Goal: Check status

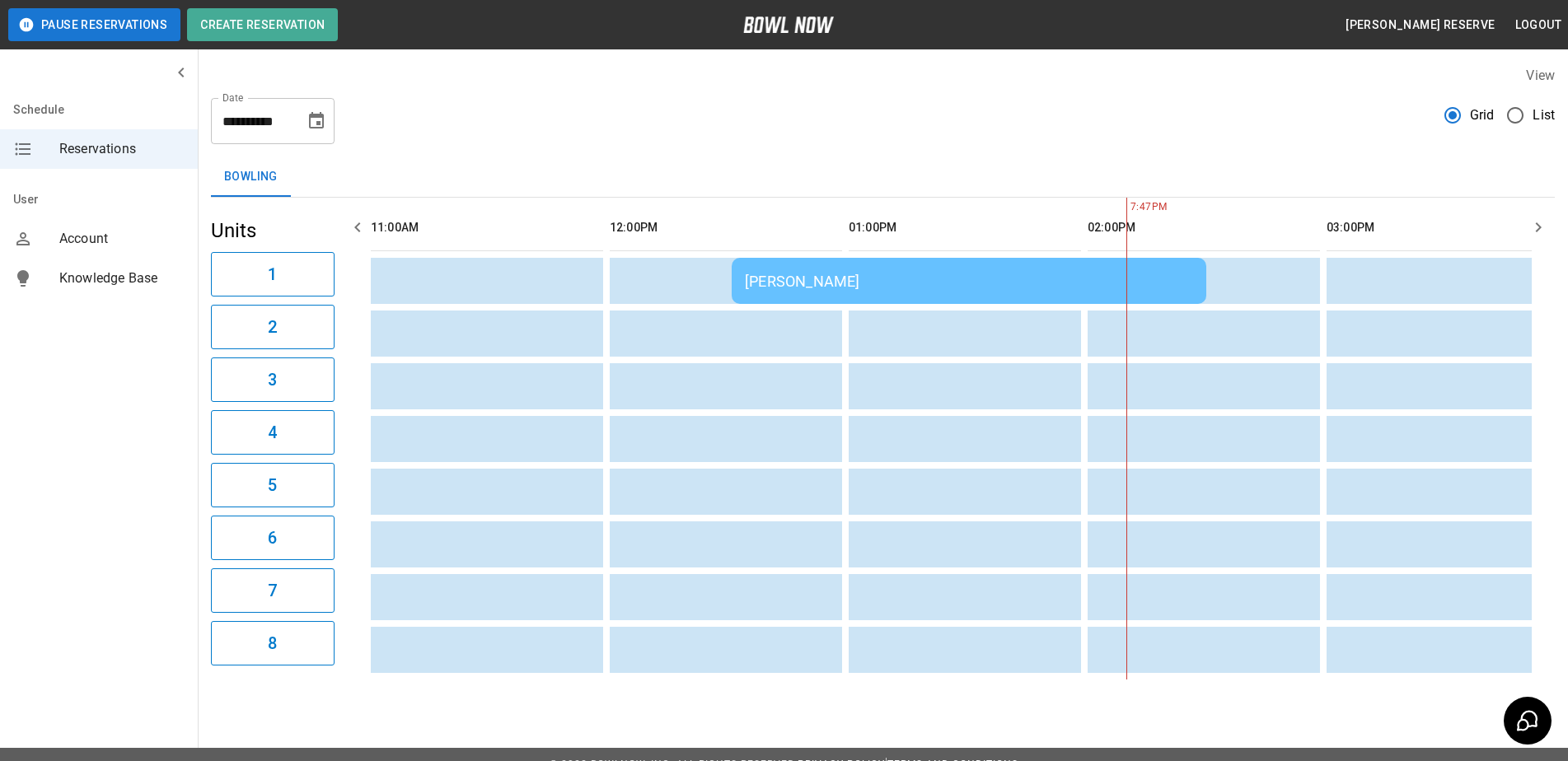
scroll to position [0, 1433]
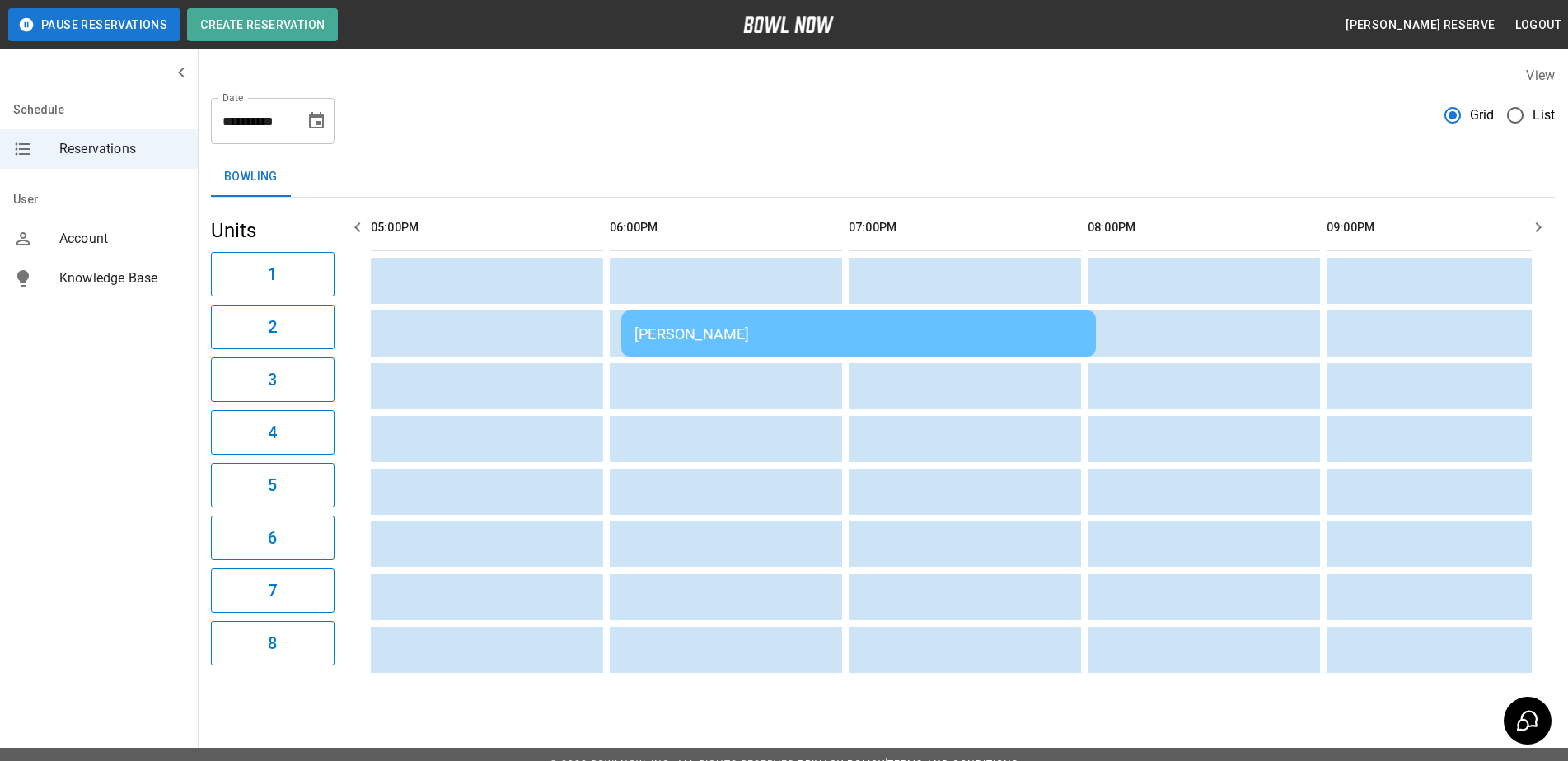
click at [702, 335] on div "[PERSON_NAME]" at bounding box center [858, 334] width 449 height 18
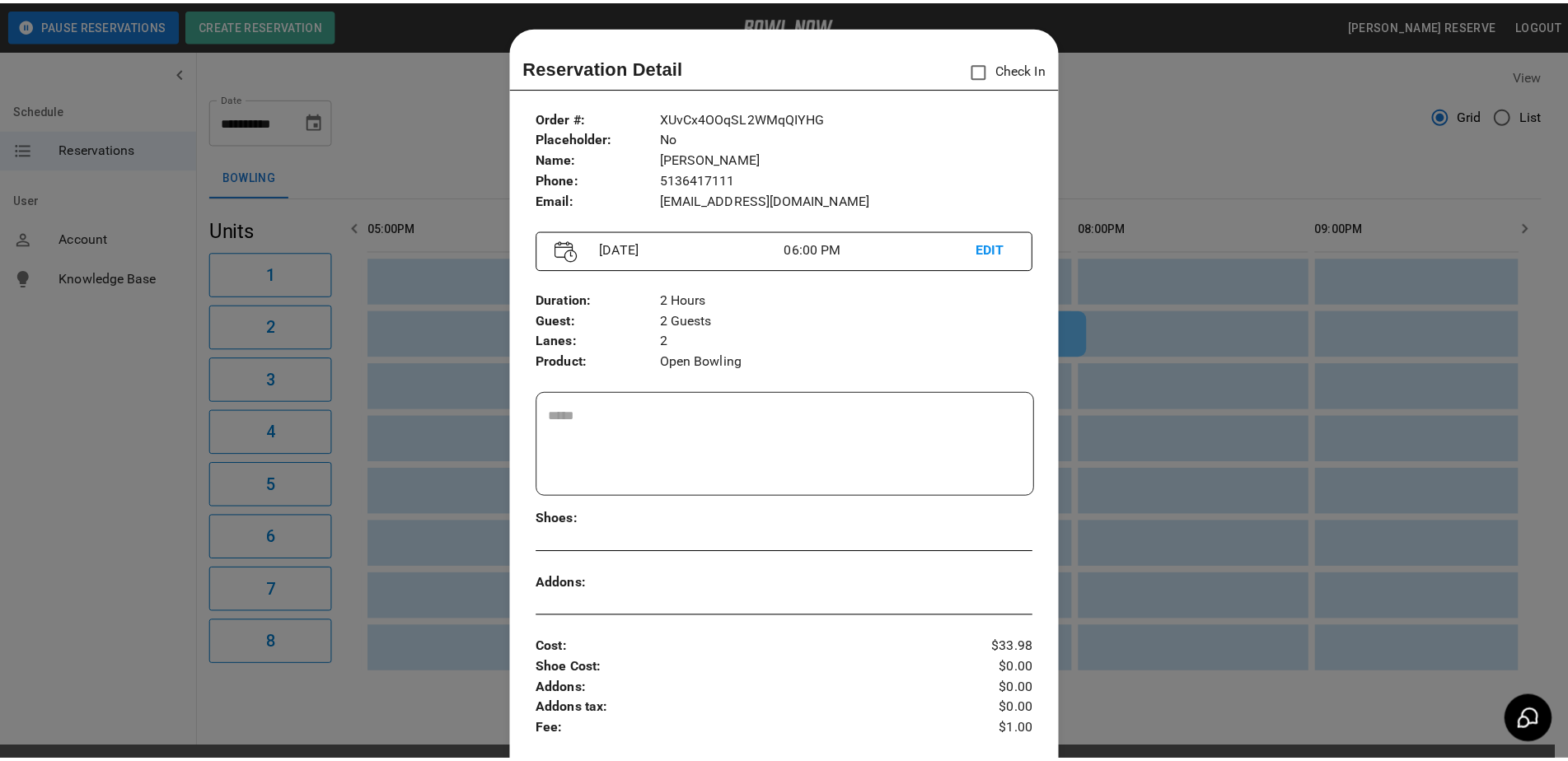
scroll to position [27, 0]
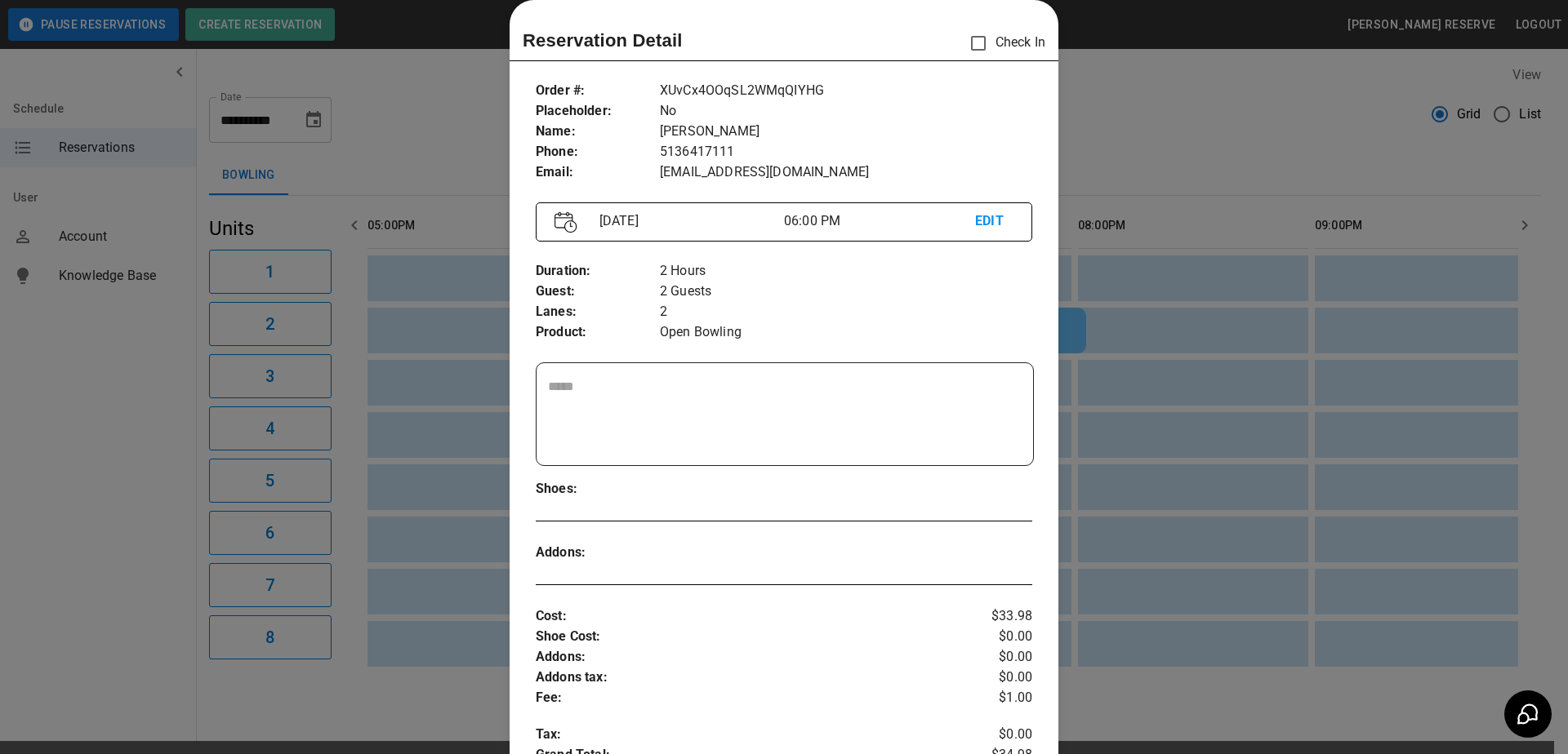
click at [1237, 347] on div at bounding box center [784, 377] width 1568 height 754
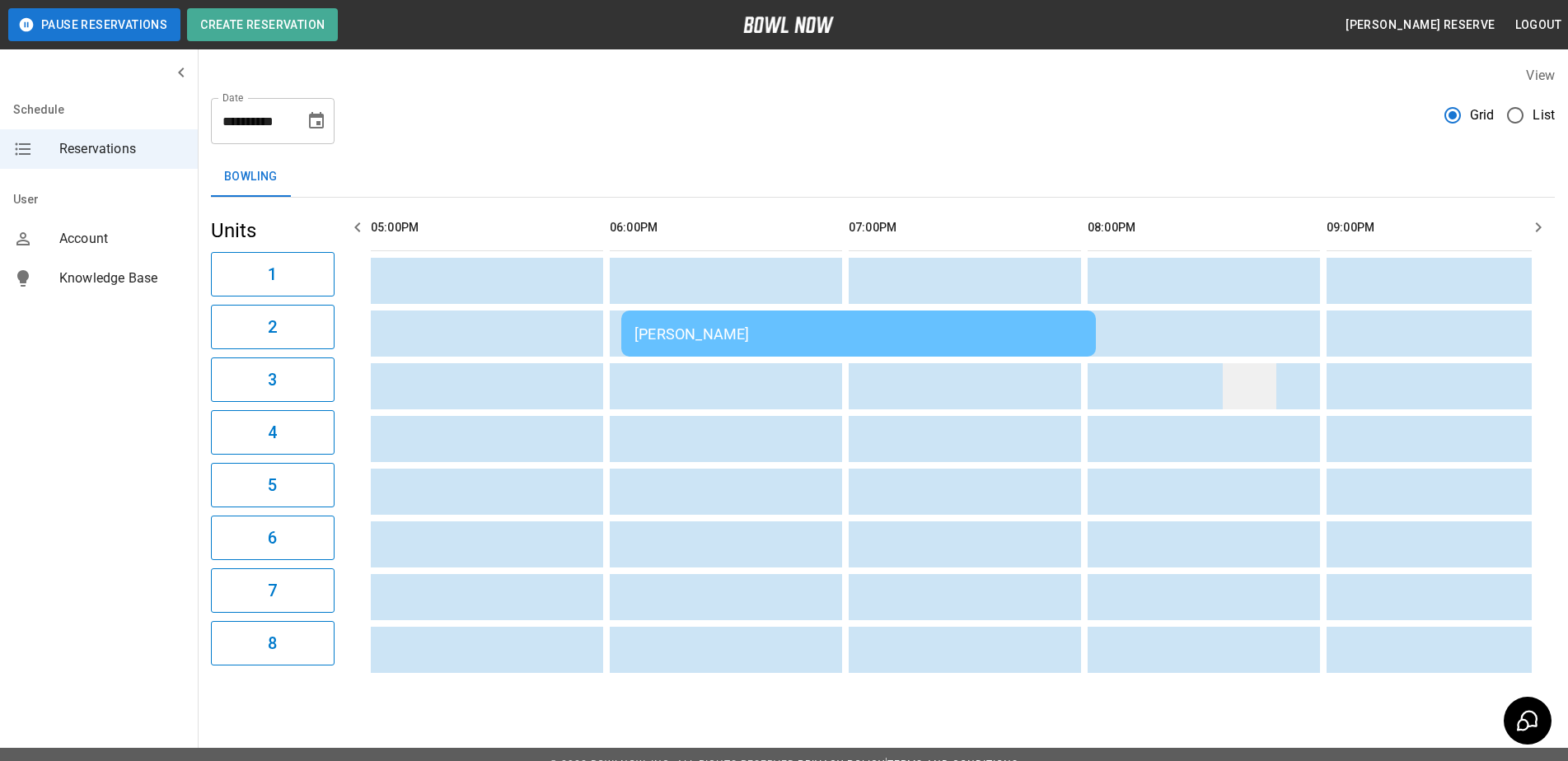
drag, startPoint x: 1326, startPoint y: 421, endPoint x: 1257, endPoint y: 395, distance: 73.7
click at [1242, 404] on tbody "[PERSON_NAME] [PERSON_NAME]" at bounding box center [377, 465] width 2880 height 415
click at [1541, 222] on icon "button" at bounding box center [1538, 227] width 19 height 19
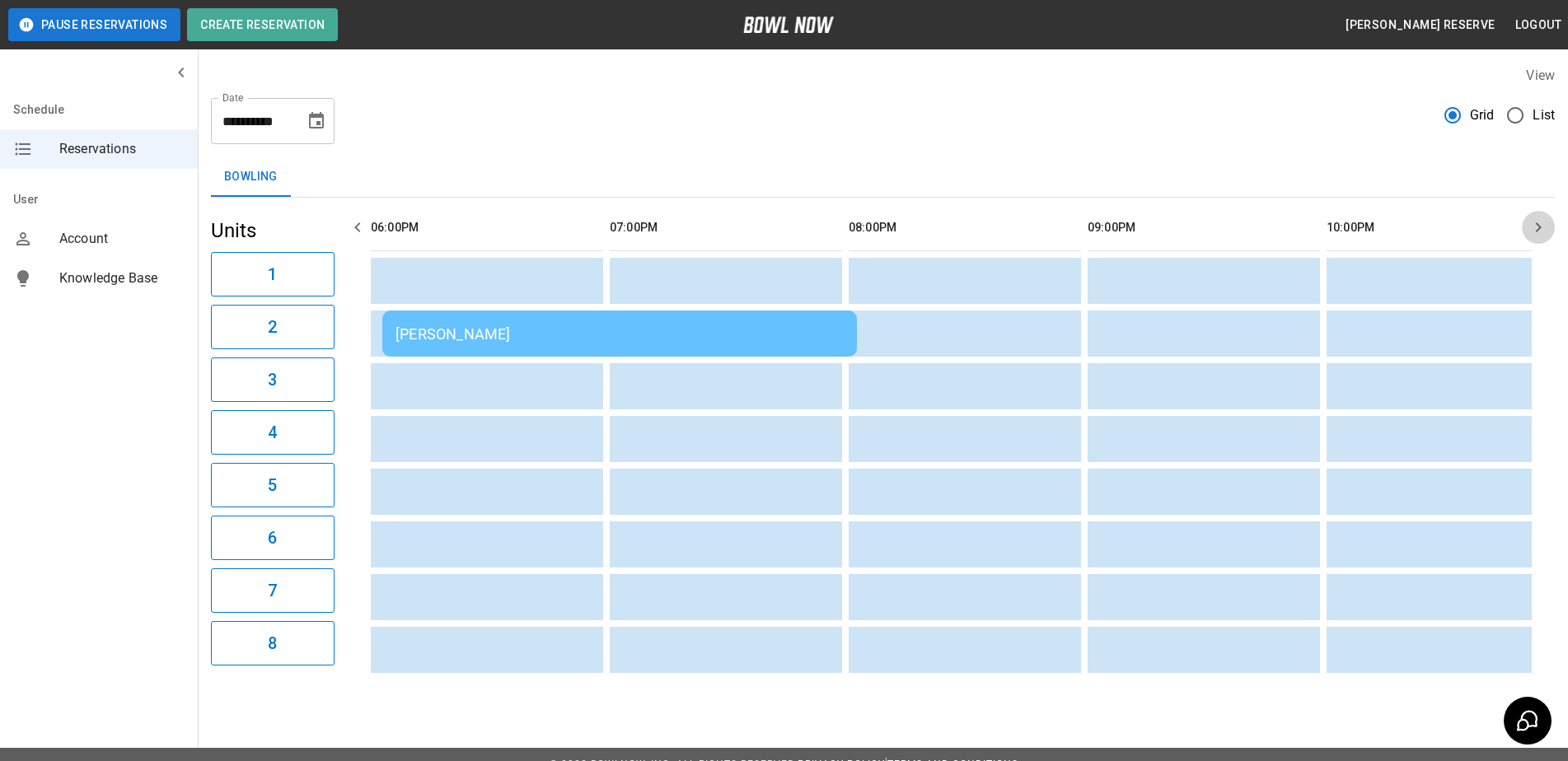
click at [1535, 223] on icon "button" at bounding box center [1538, 227] width 19 height 19
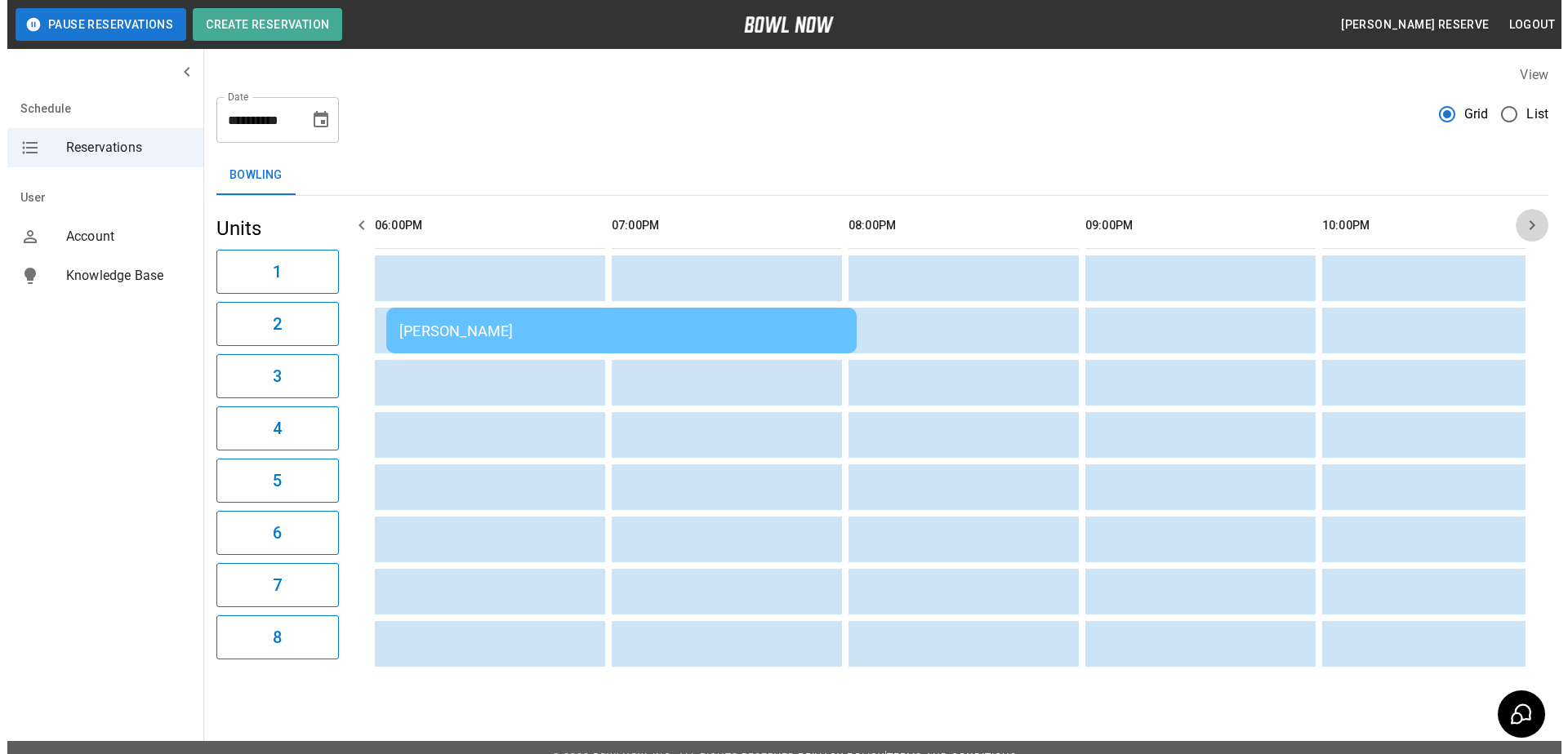
scroll to position [0, 1671]
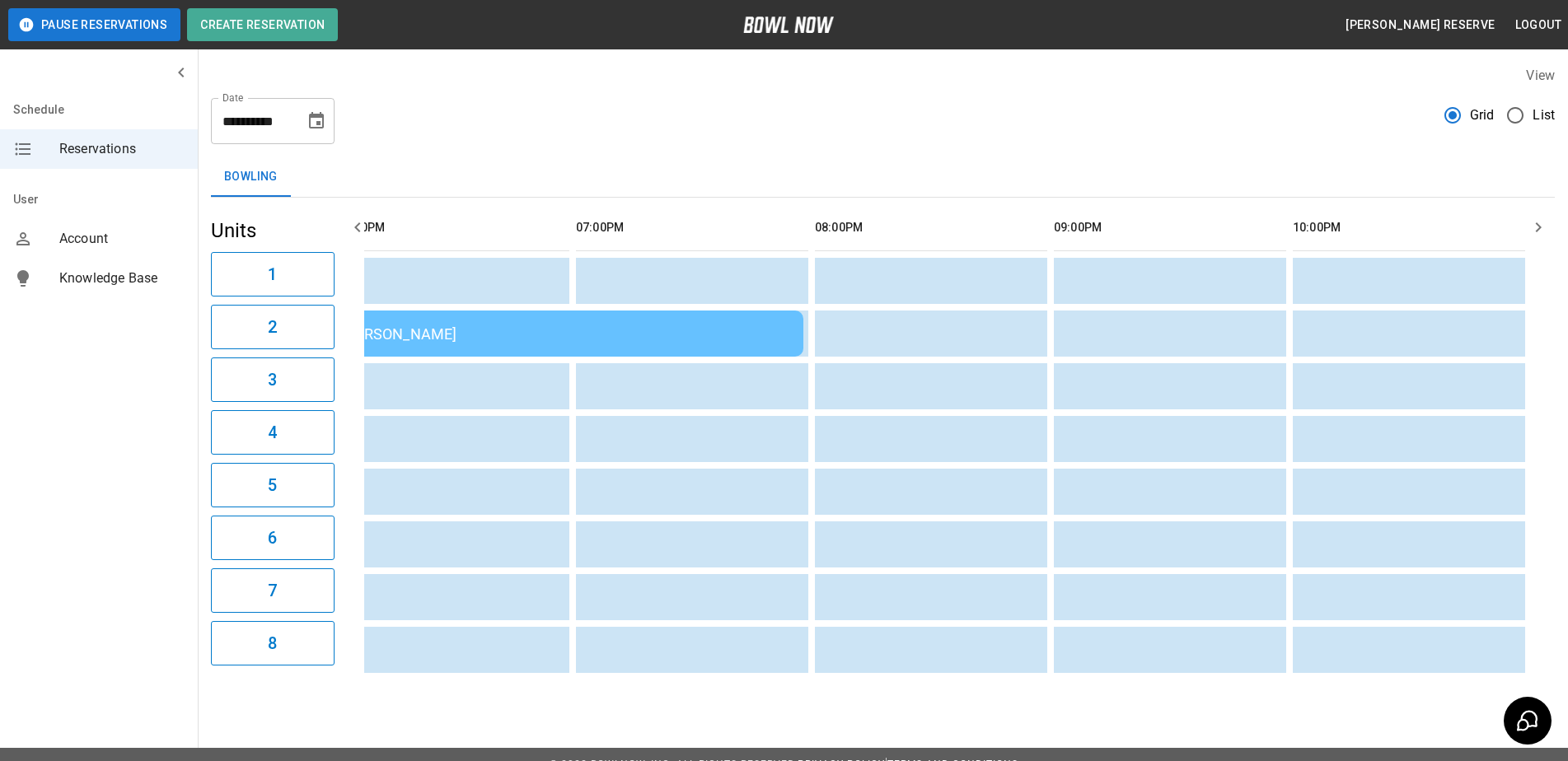
click at [694, 332] on div "[PERSON_NAME]" at bounding box center [565, 334] width 449 height 18
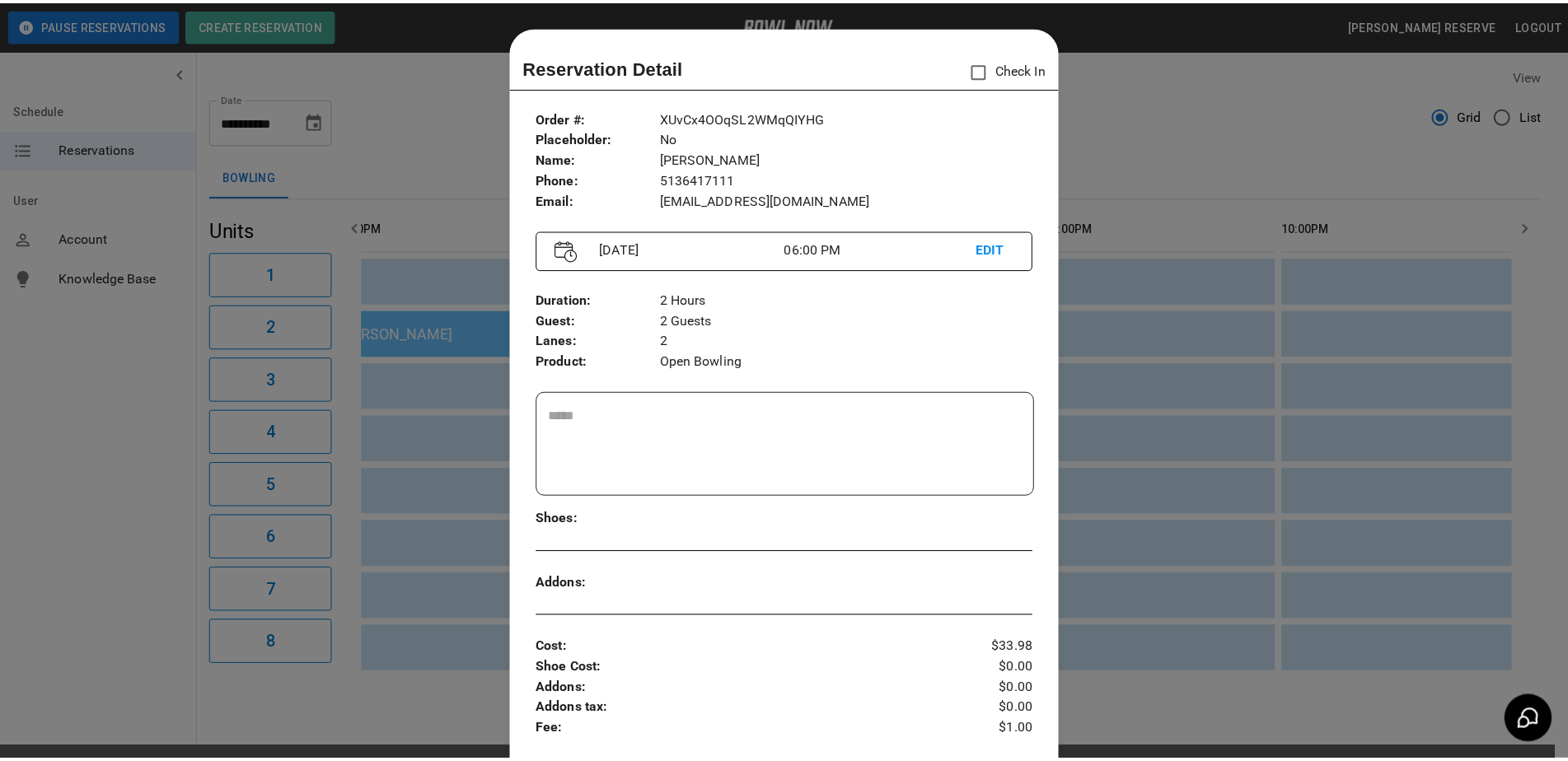
scroll to position [27, 0]
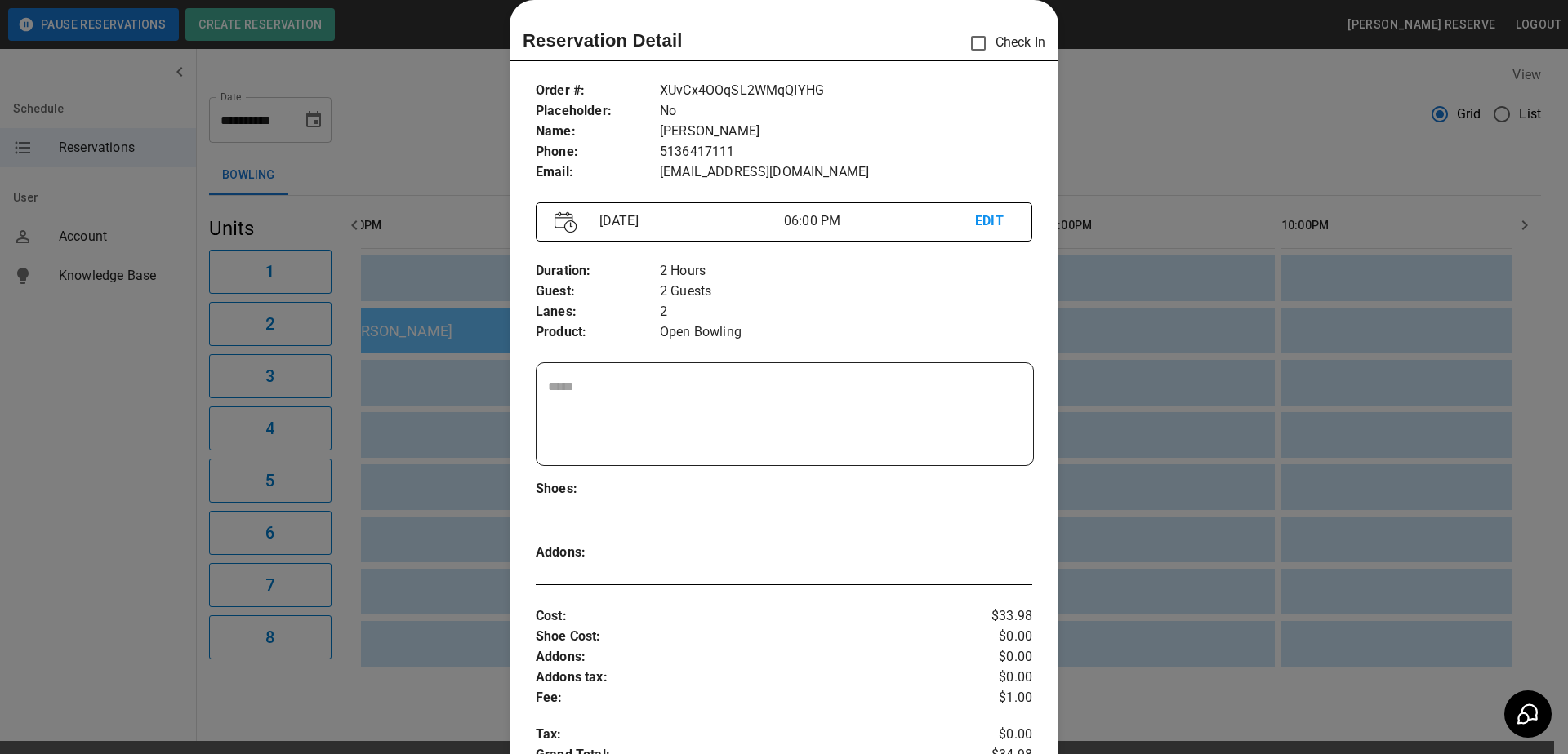
click at [1205, 257] on div at bounding box center [784, 377] width 1568 height 754
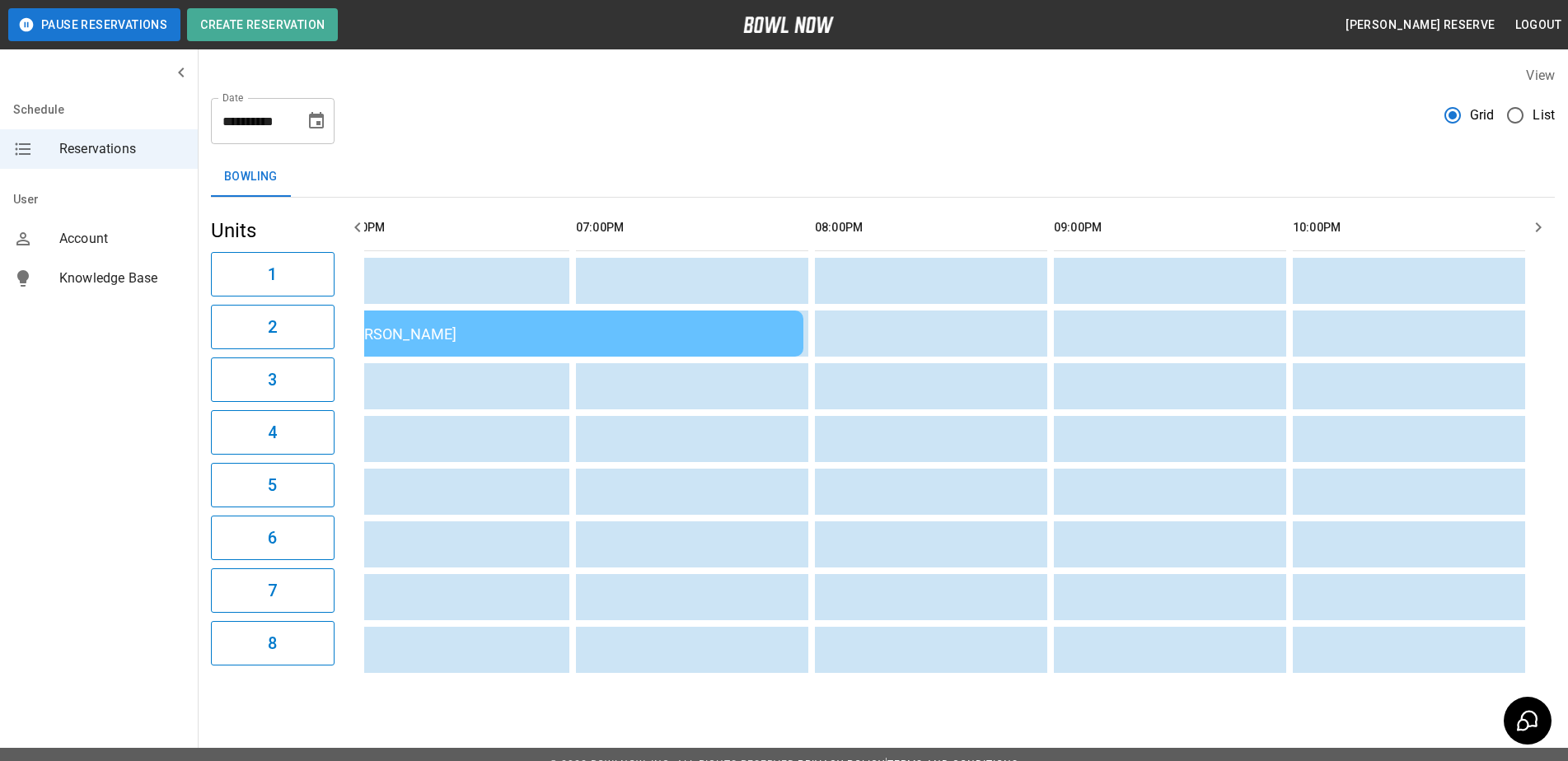
scroll to position [0, 1712]
click at [359, 224] on icon "button" at bounding box center [357, 227] width 6 height 10
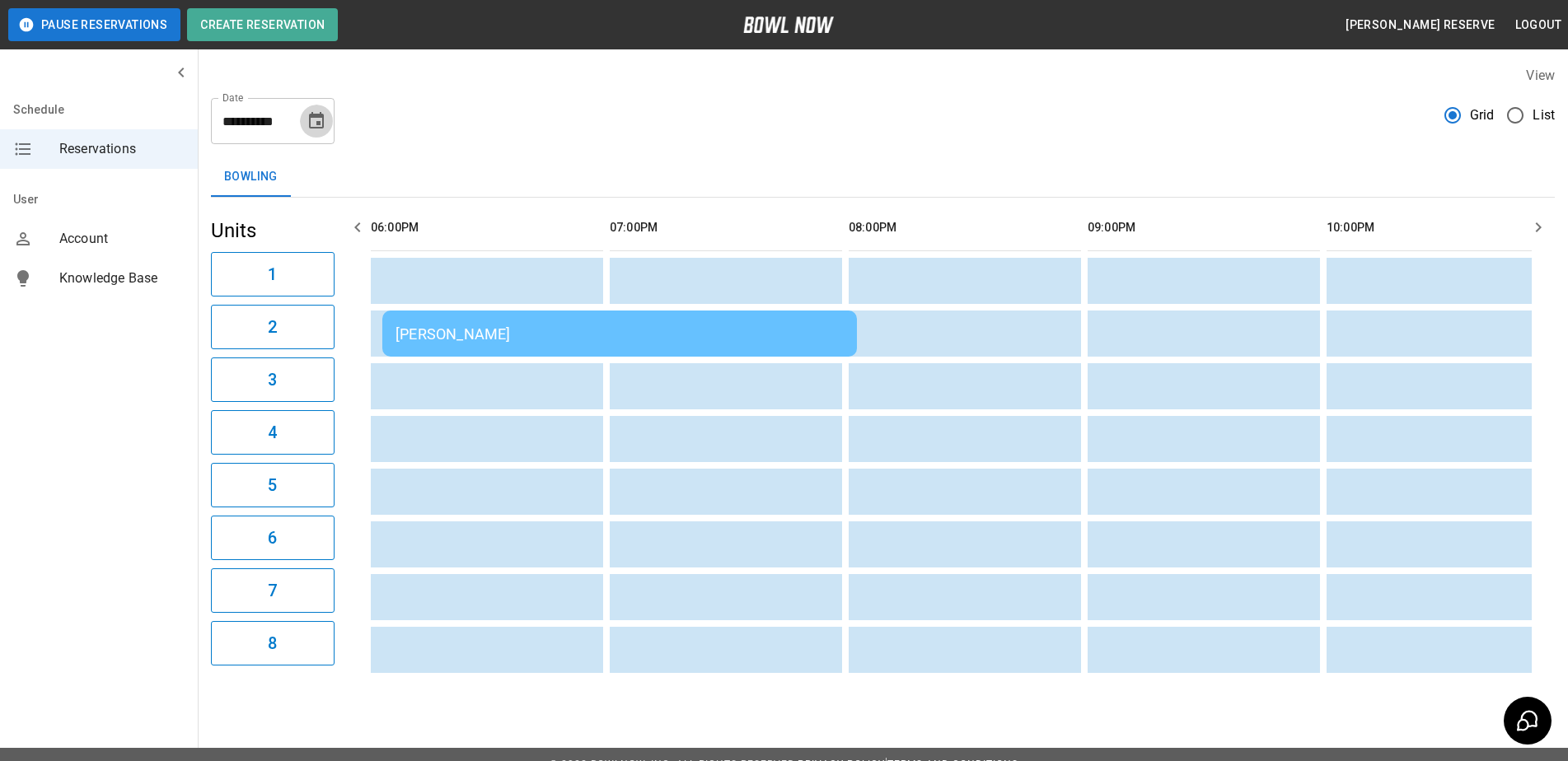
click at [320, 121] on icon "Choose date, selected date is Sep 1, 2025" at bounding box center [316, 120] width 15 height 17
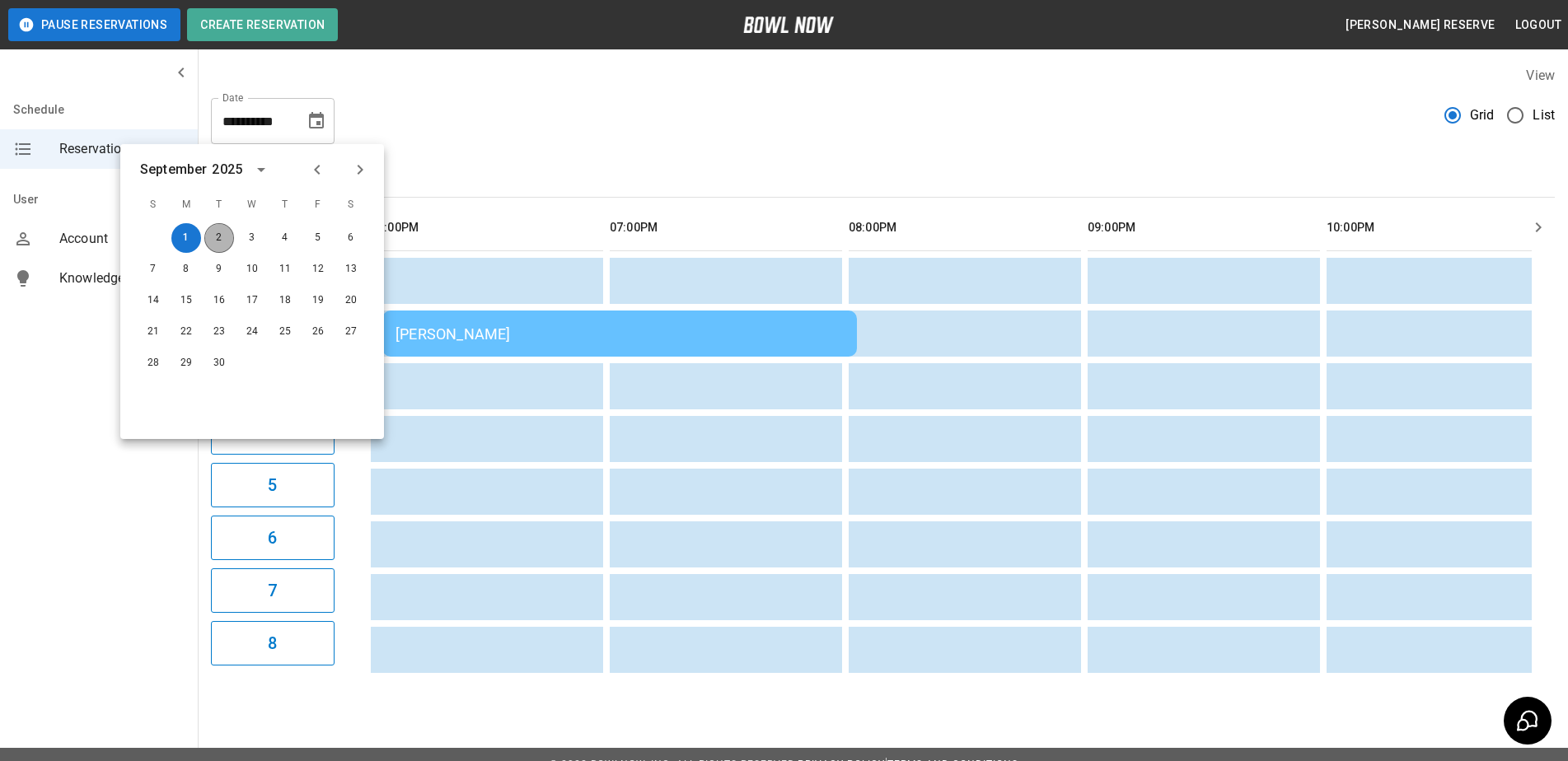
drag, startPoint x: 219, startPoint y: 249, endPoint x: 219, endPoint y: 240, distance: 9.0
click at [219, 244] on button "2" at bounding box center [219, 238] width 30 height 30
type input "**********"
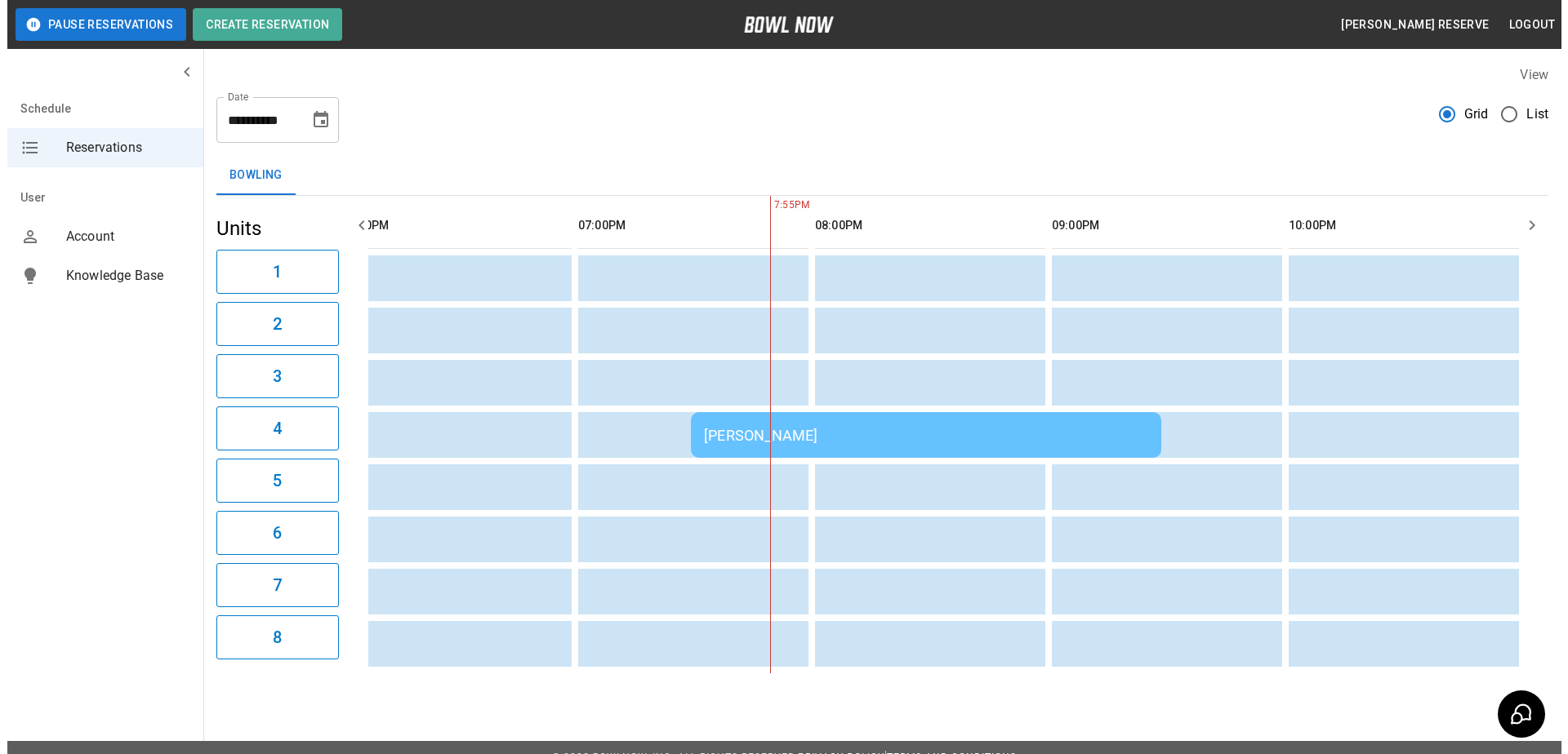
scroll to position [0, 1671]
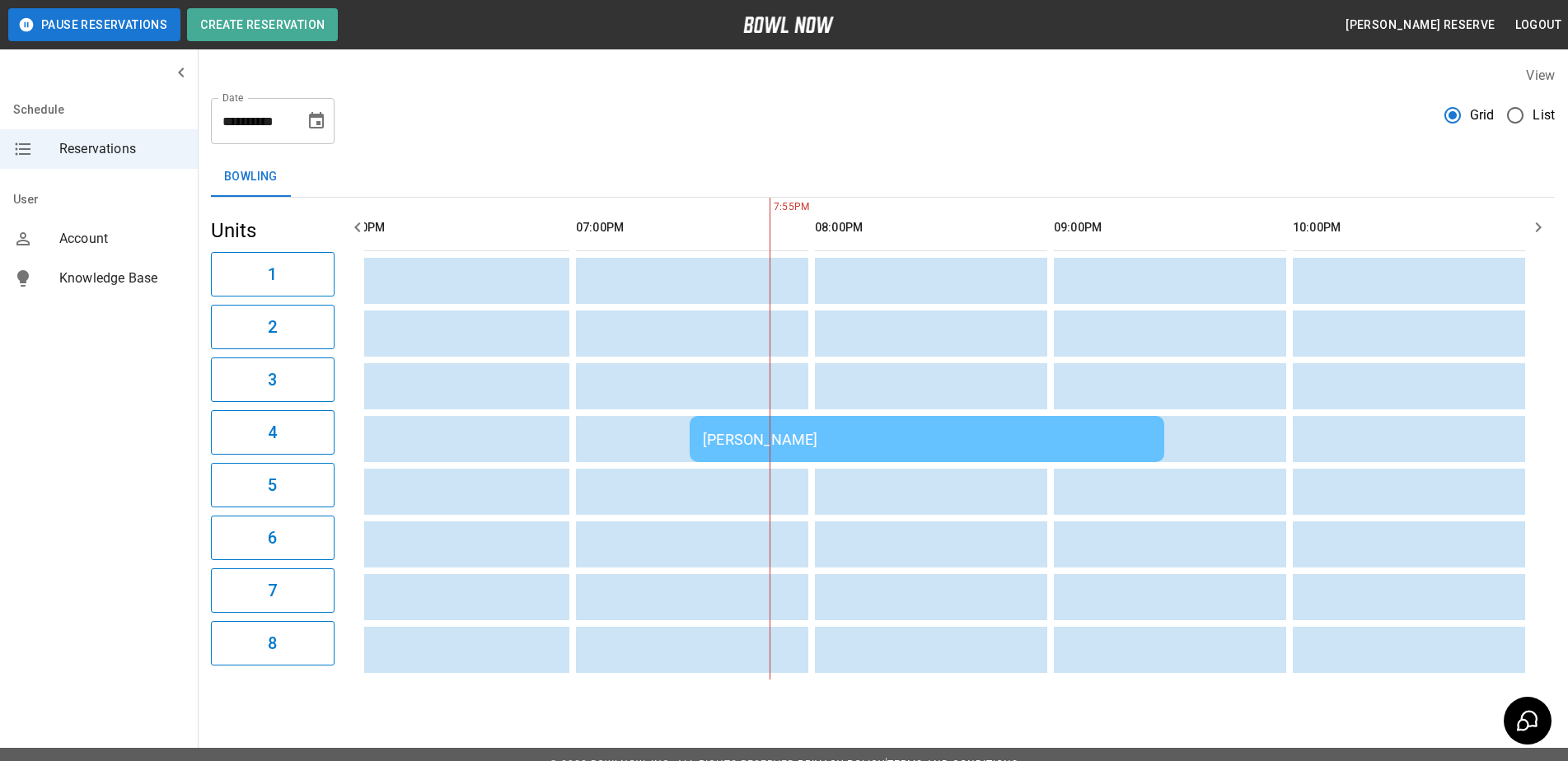
click at [777, 436] on div "[PERSON_NAME]" at bounding box center [926, 440] width 449 height 18
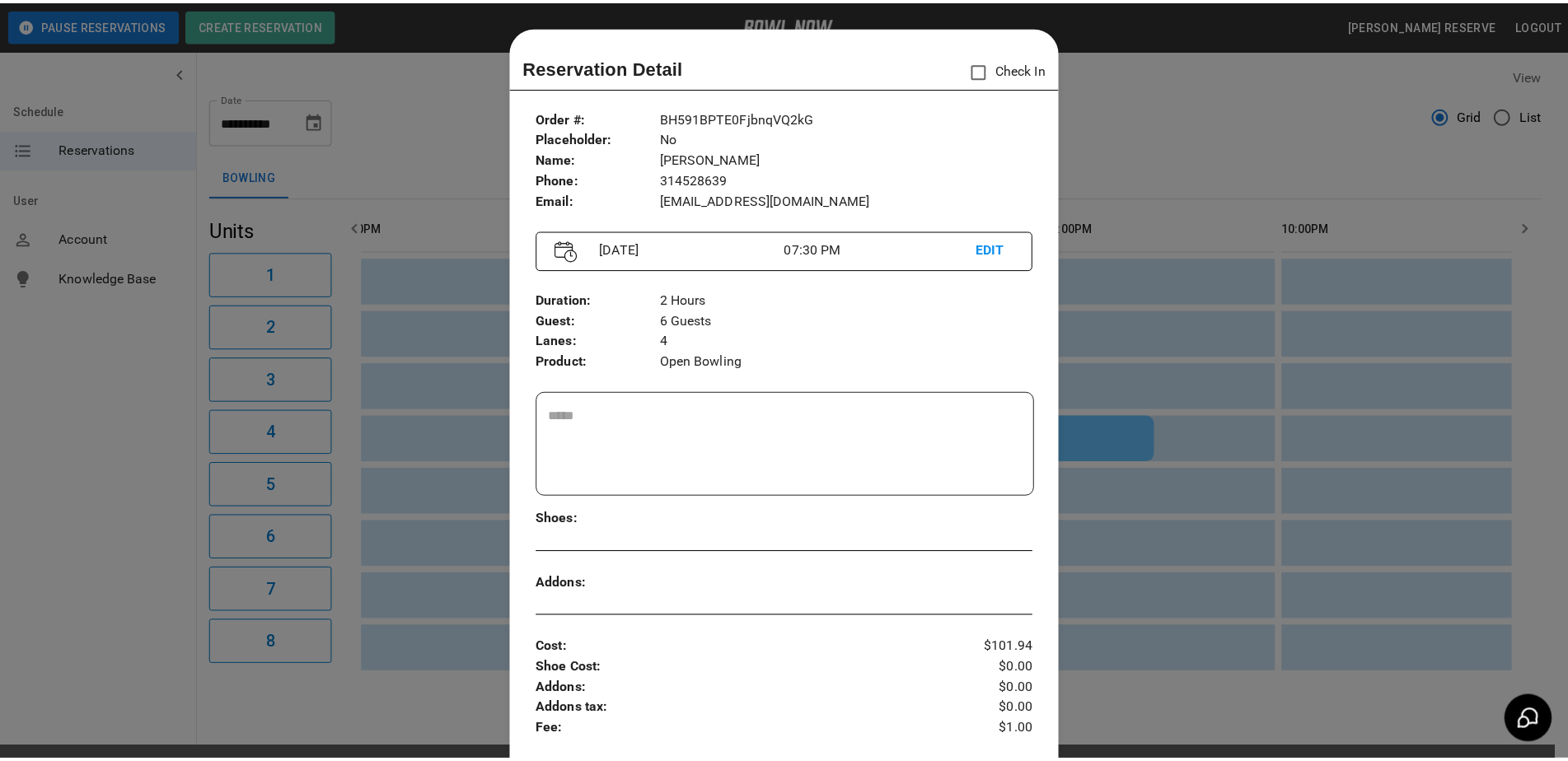
scroll to position [27, 0]
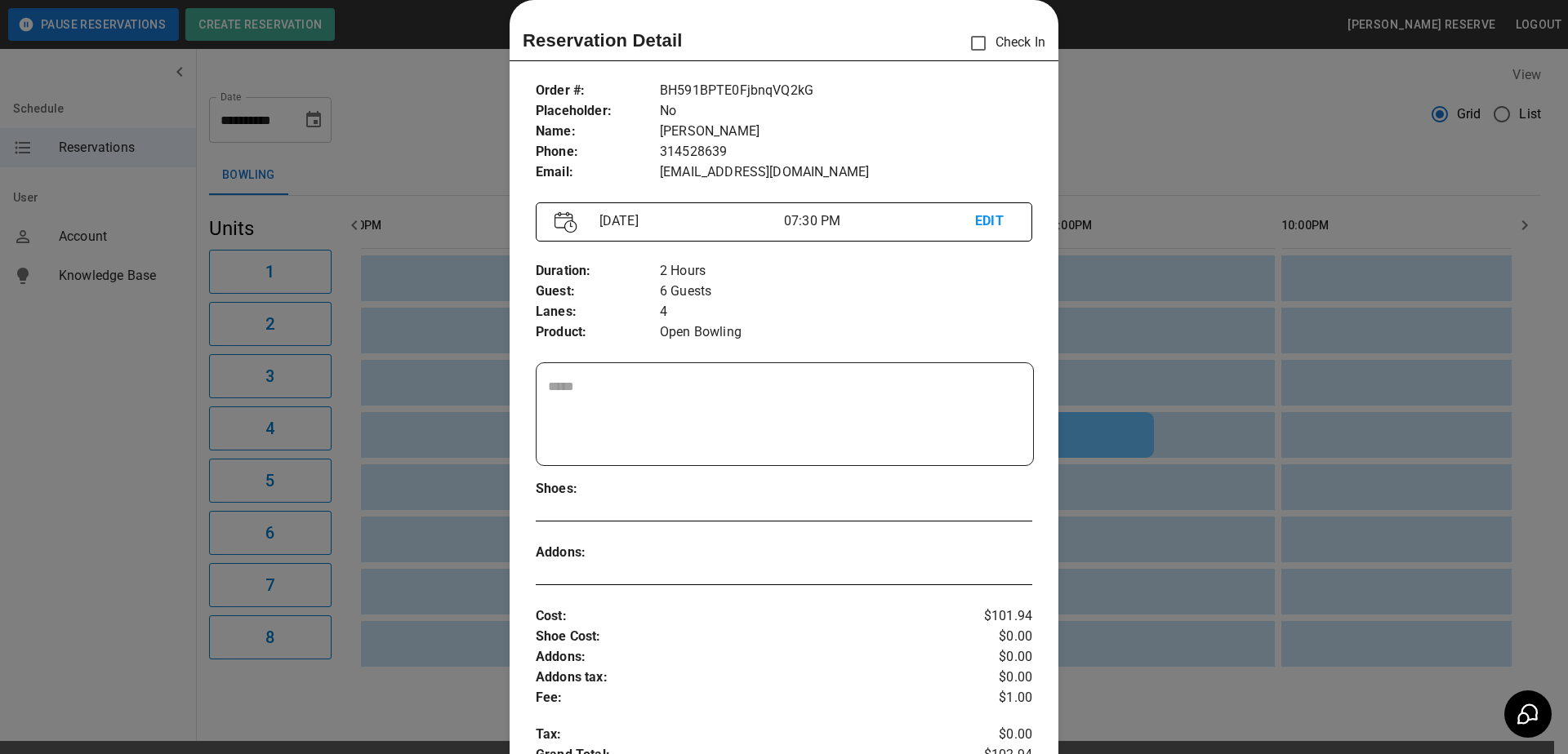
click at [381, 108] on div at bounding box center [784, 377] width 1568 height 754
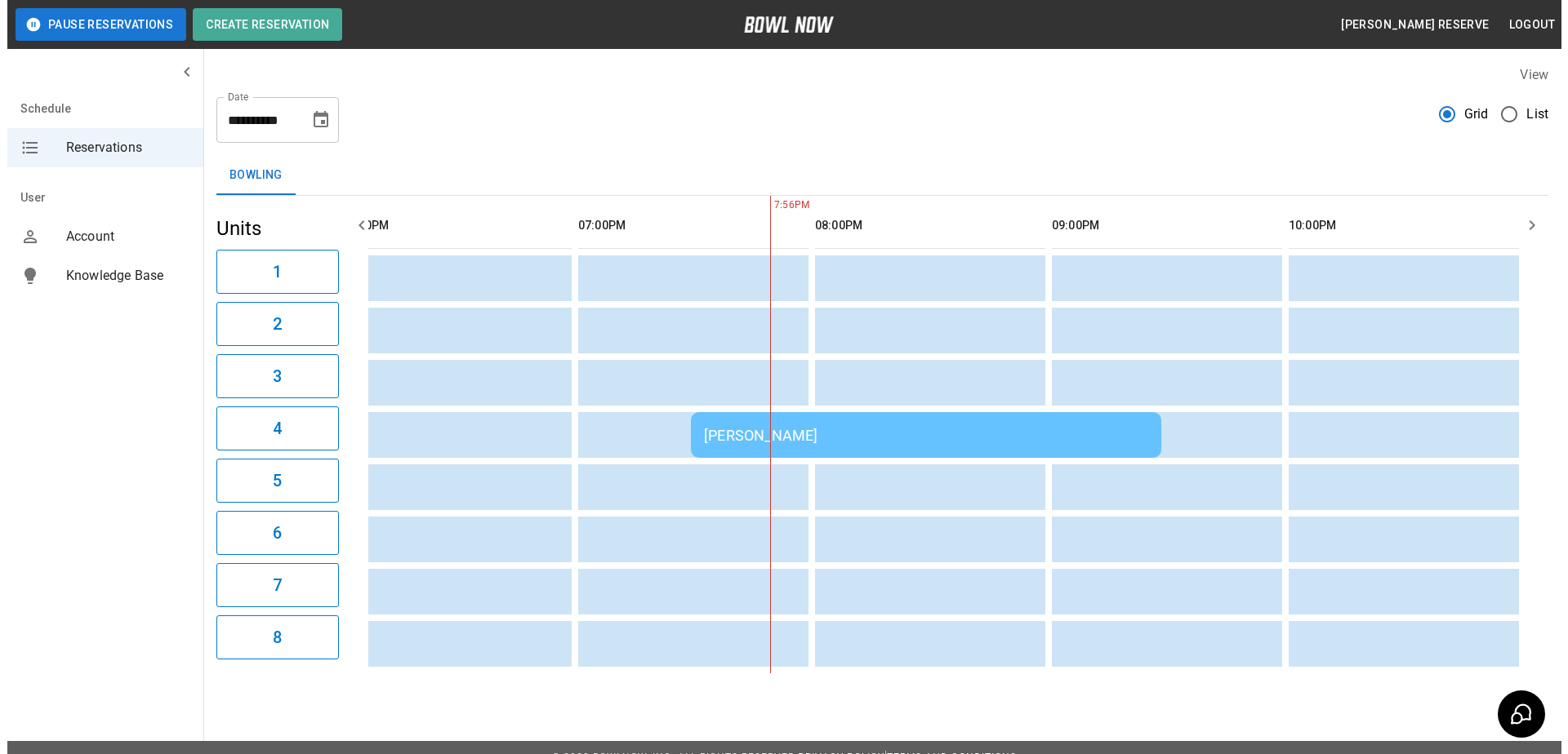
scroll to position [0, 1697]
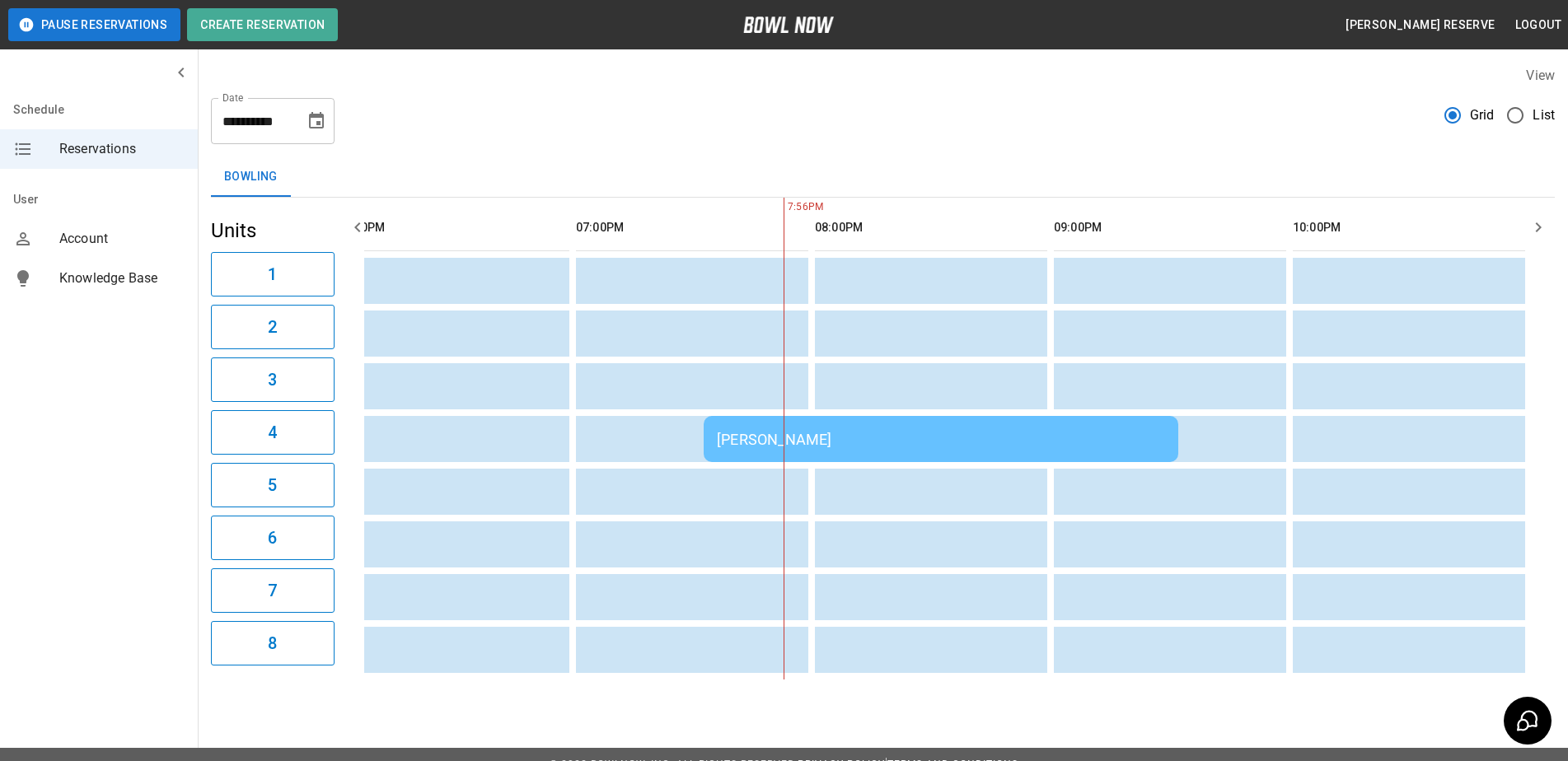
click at [781, 444] on div "[PERSON_NAME]" at bounding box center [941, 440] width 449 height 18
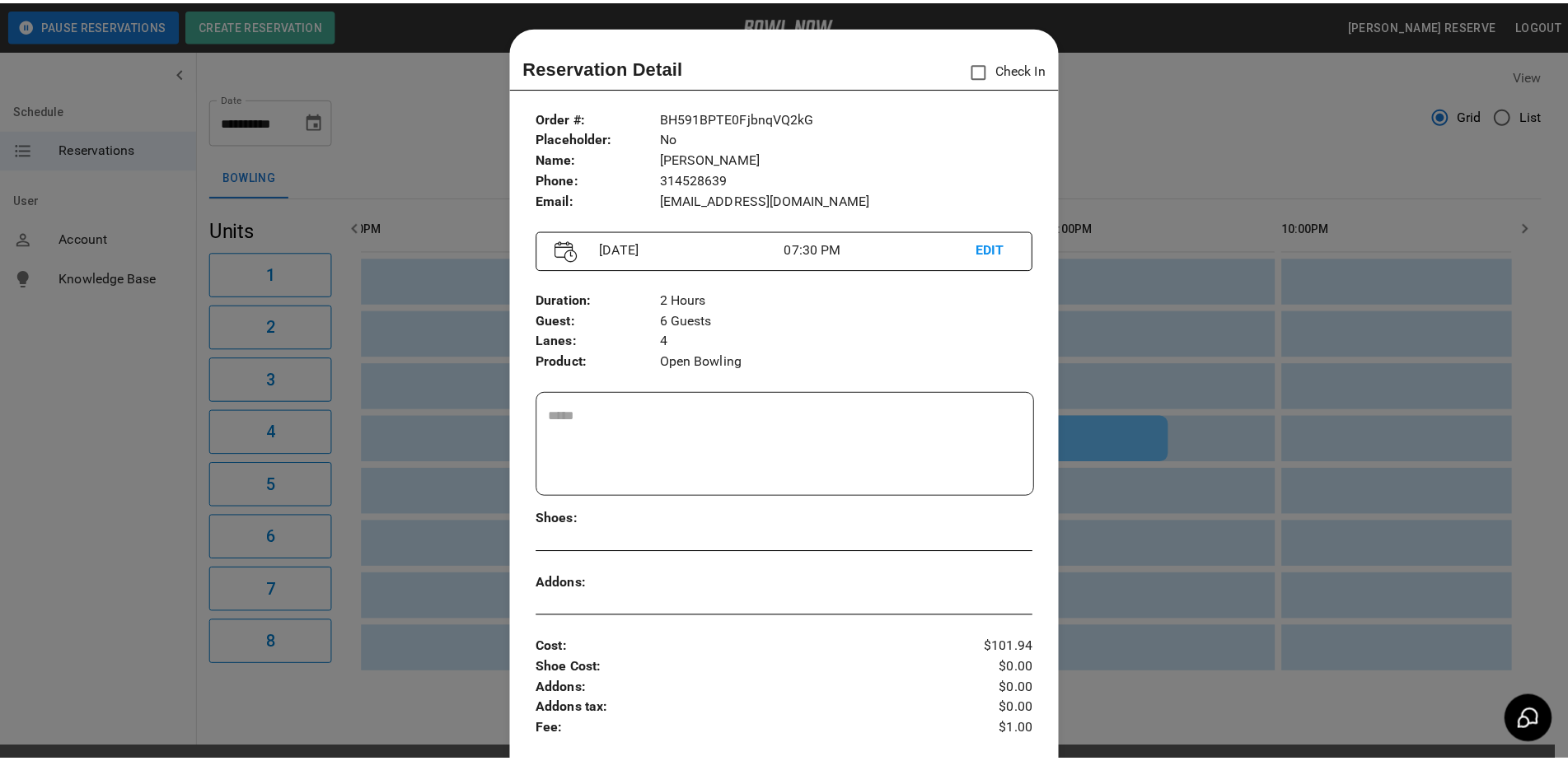
scroll to position [27, 0]
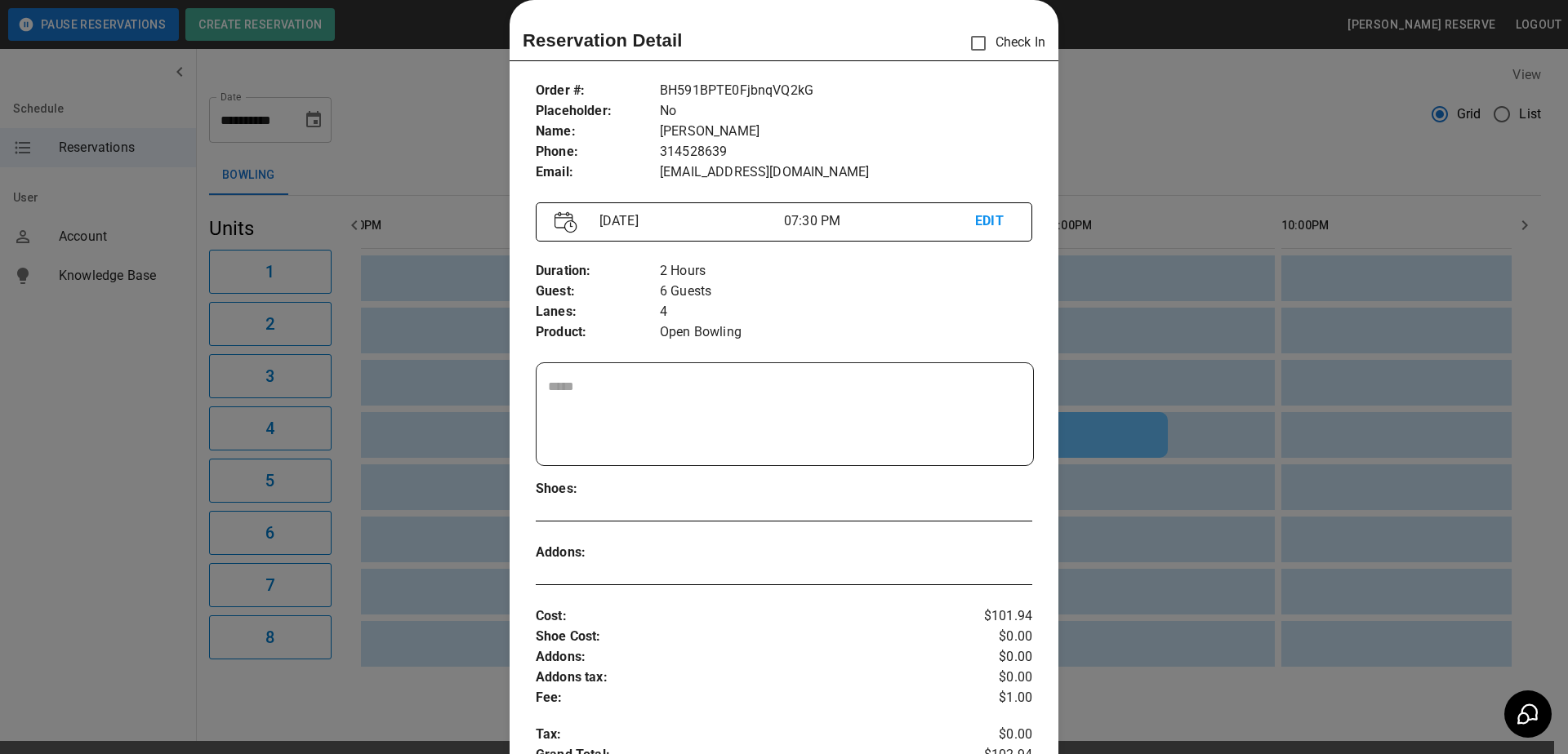
click at [445, 113] on div at bounding box center [784, 377] width 1568 height 754
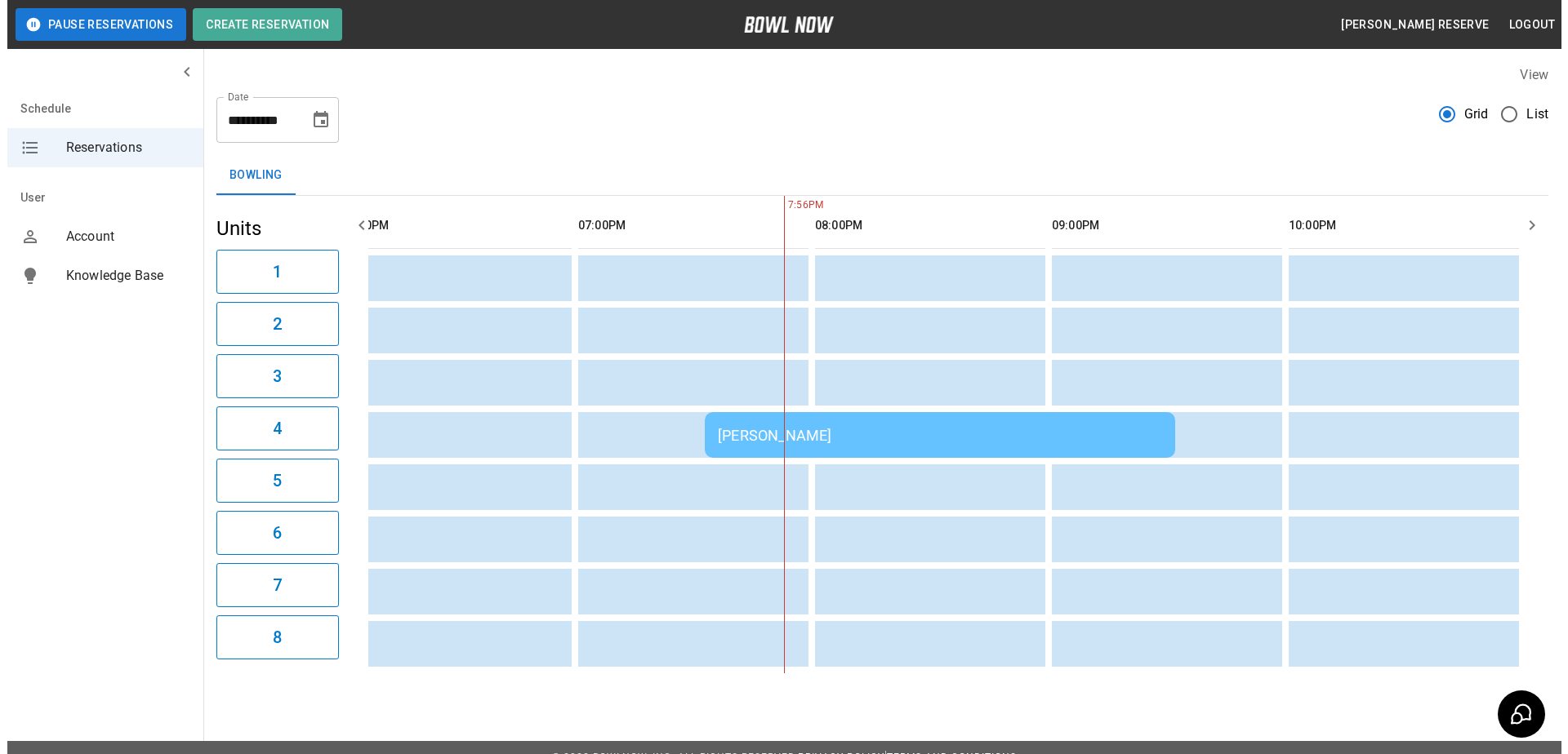
scroll to position [0, 1657]
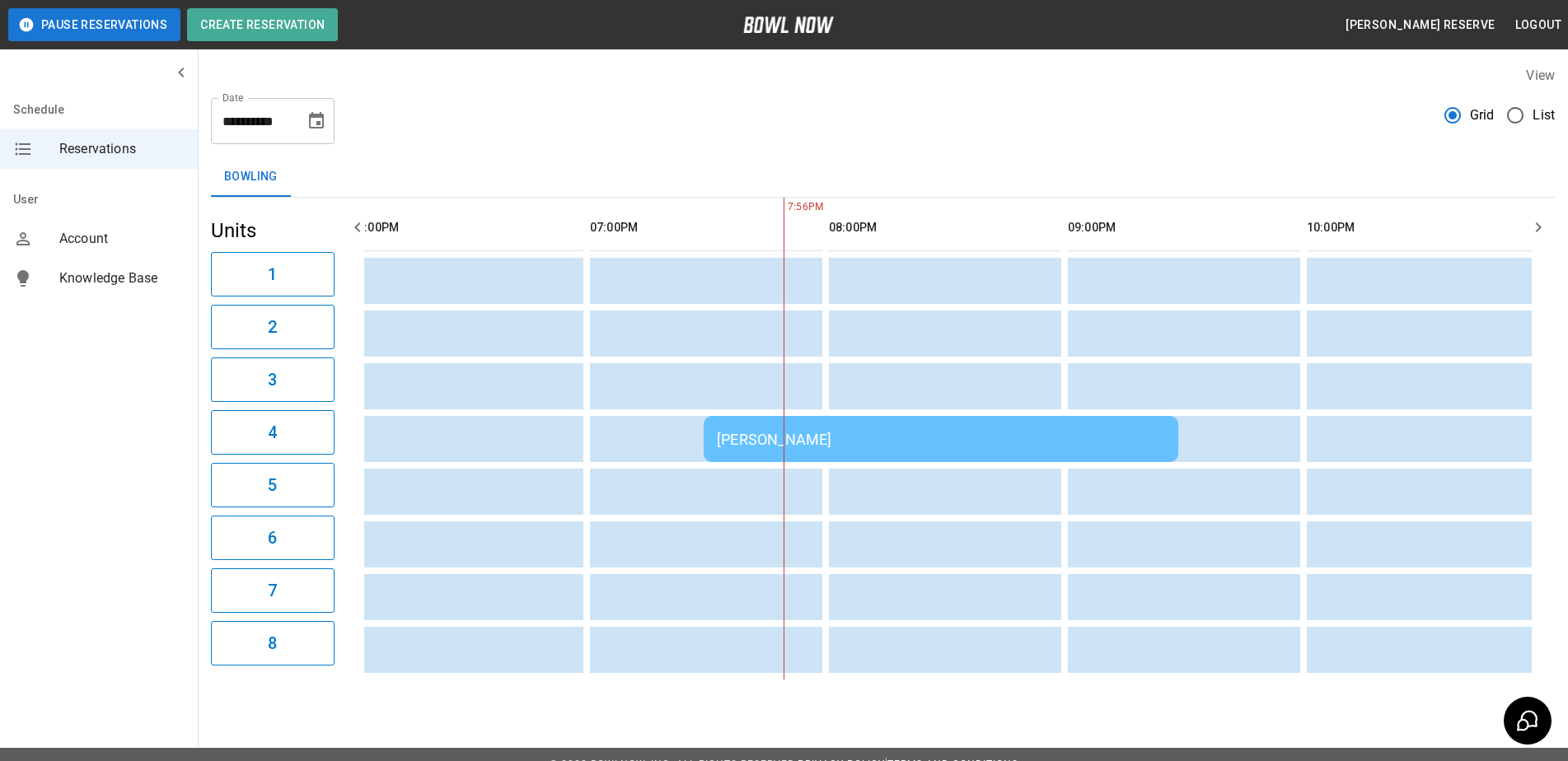
click at [825, 436] on div "[PERSON_NAME]" at bounding box center [941, 440] width 449 height 18
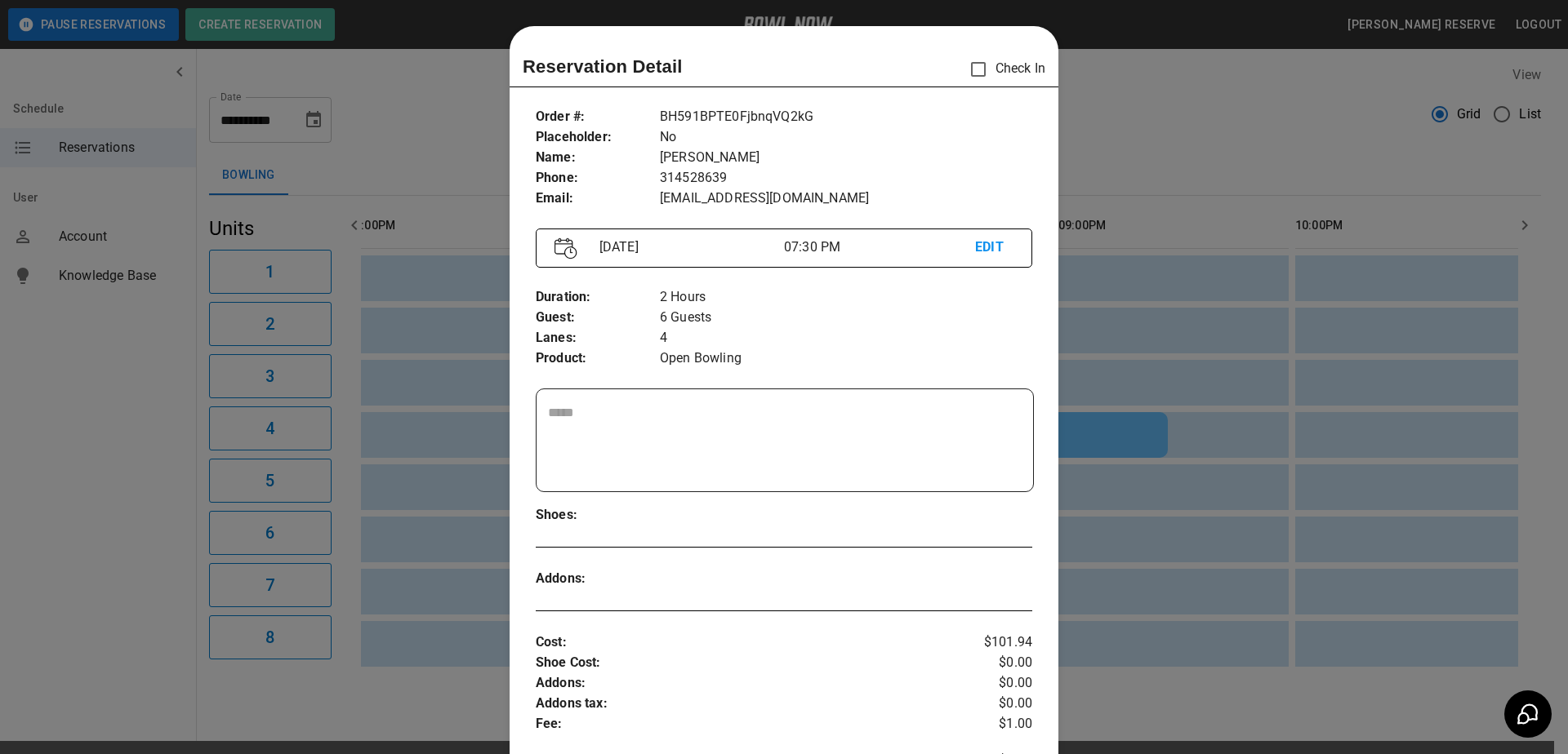
scroll to position [26, 0]
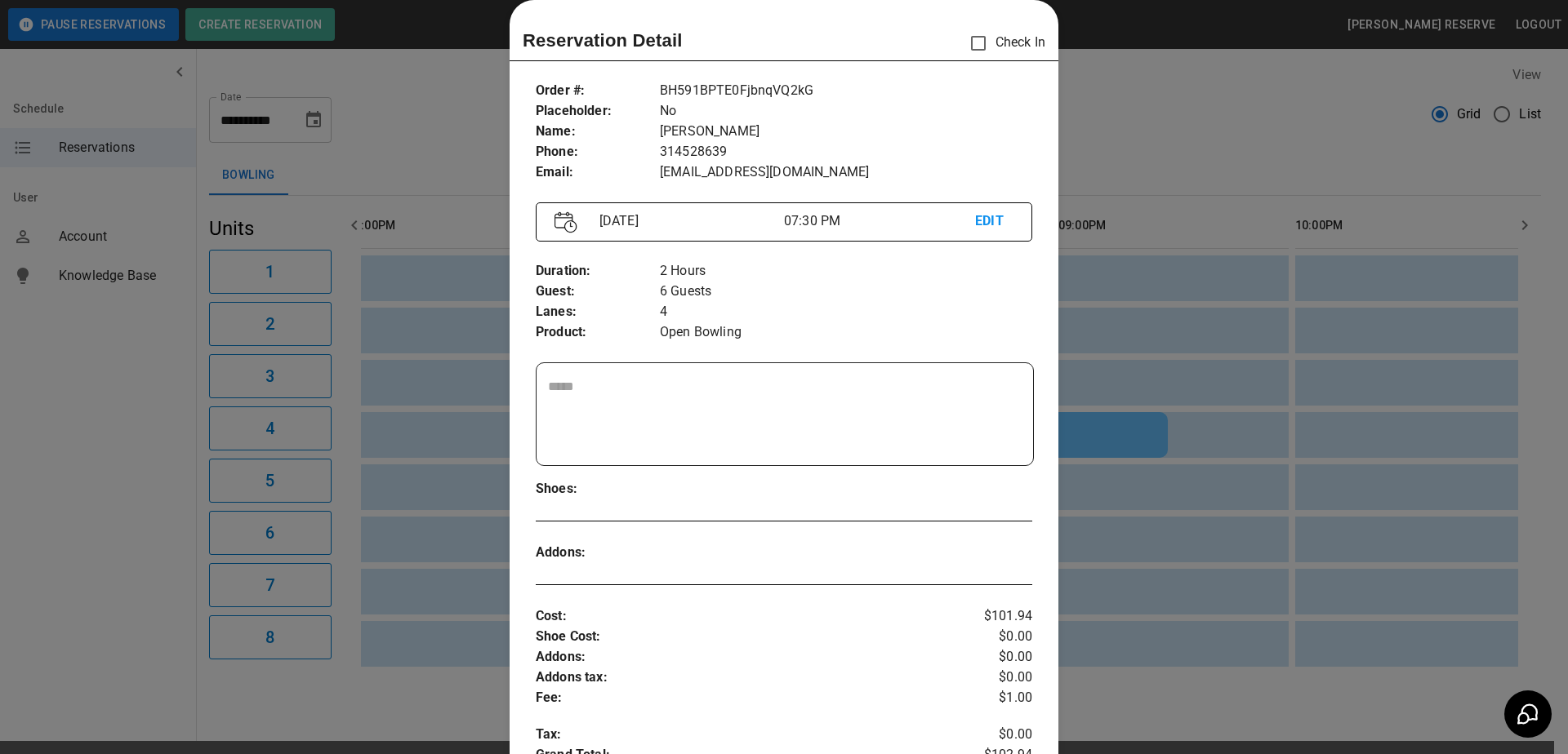
drag, startPoint x: 859, startPoint y: 113, endPoint x: 868, endPoint y: 121, distance: 12.0
click at [860, 118] on p "No" at bounding box center [845, 110] width 373 height 20
drag, startPoint x: 867, startPoint y: 122, endPoint x: 225, endPoint y: 279, distance: 660.9
click at [710, 198] on div "Order # : Placeholder : Name : Phone : Email : BH591BPTE0FjbnqVQ2kG No [PERSON_…" at bounding box center [784, 546] width 549 height 958
click at [426, 132] on div at bounding box center [784, 377] width 1568 height 754
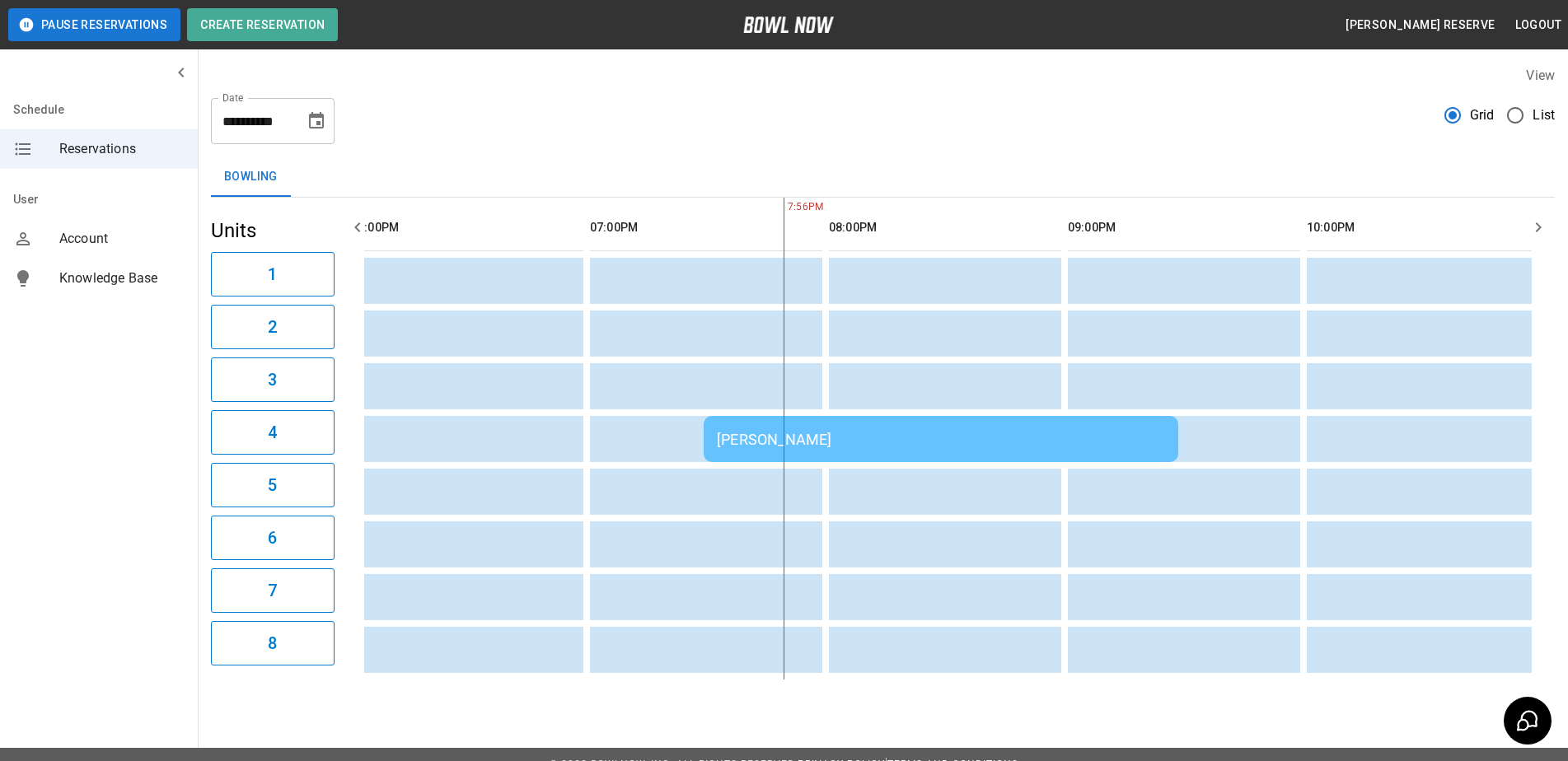
click at [430, 133] on div "**********" at bounding box center [882, 114] width 1344 height 59
click at [802, 441] on div "[PERSON_NAME]" at bounding box center [941, 440] width 449 height 18
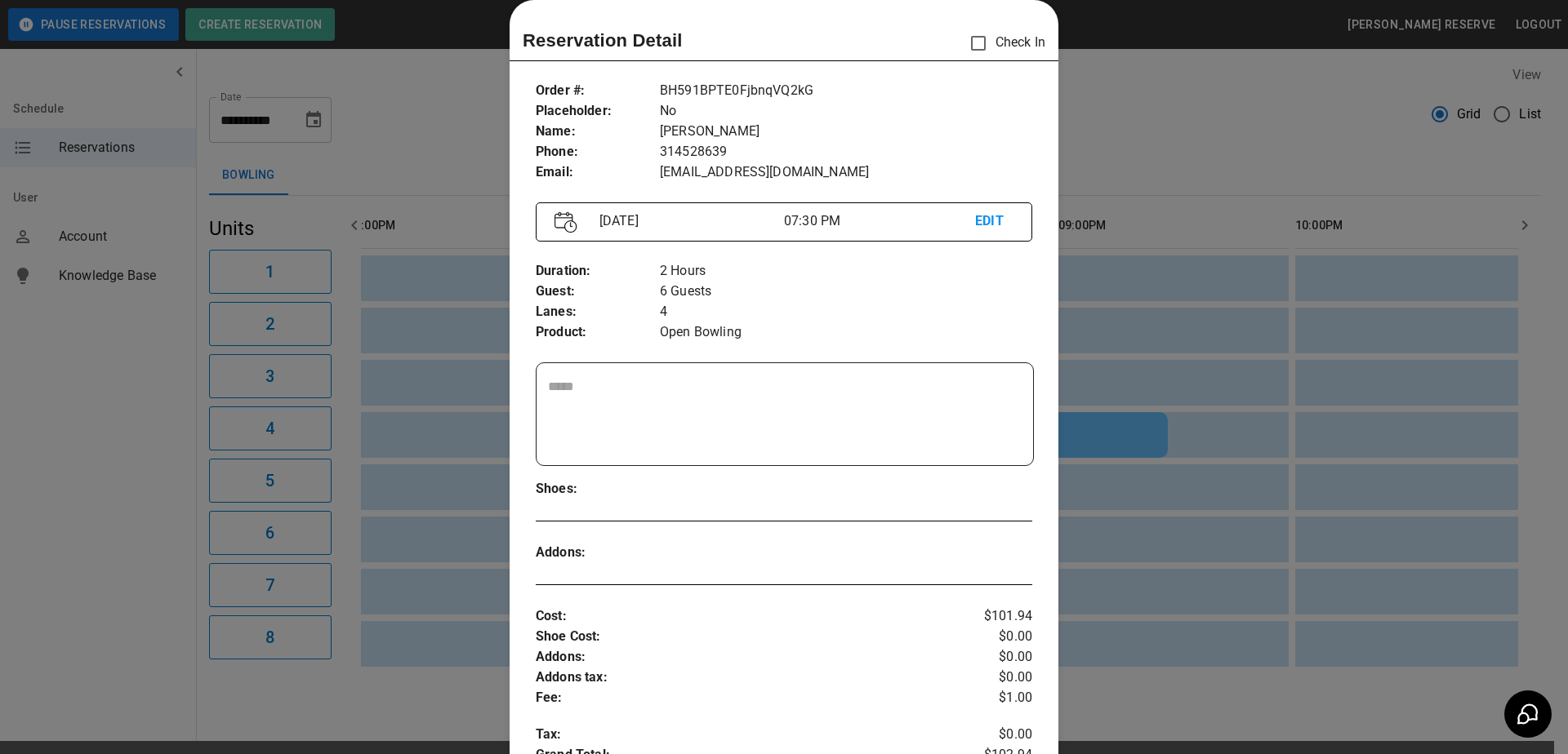
click at [382, 135] on div at bounding box center [784, 377] width 1568 height 754
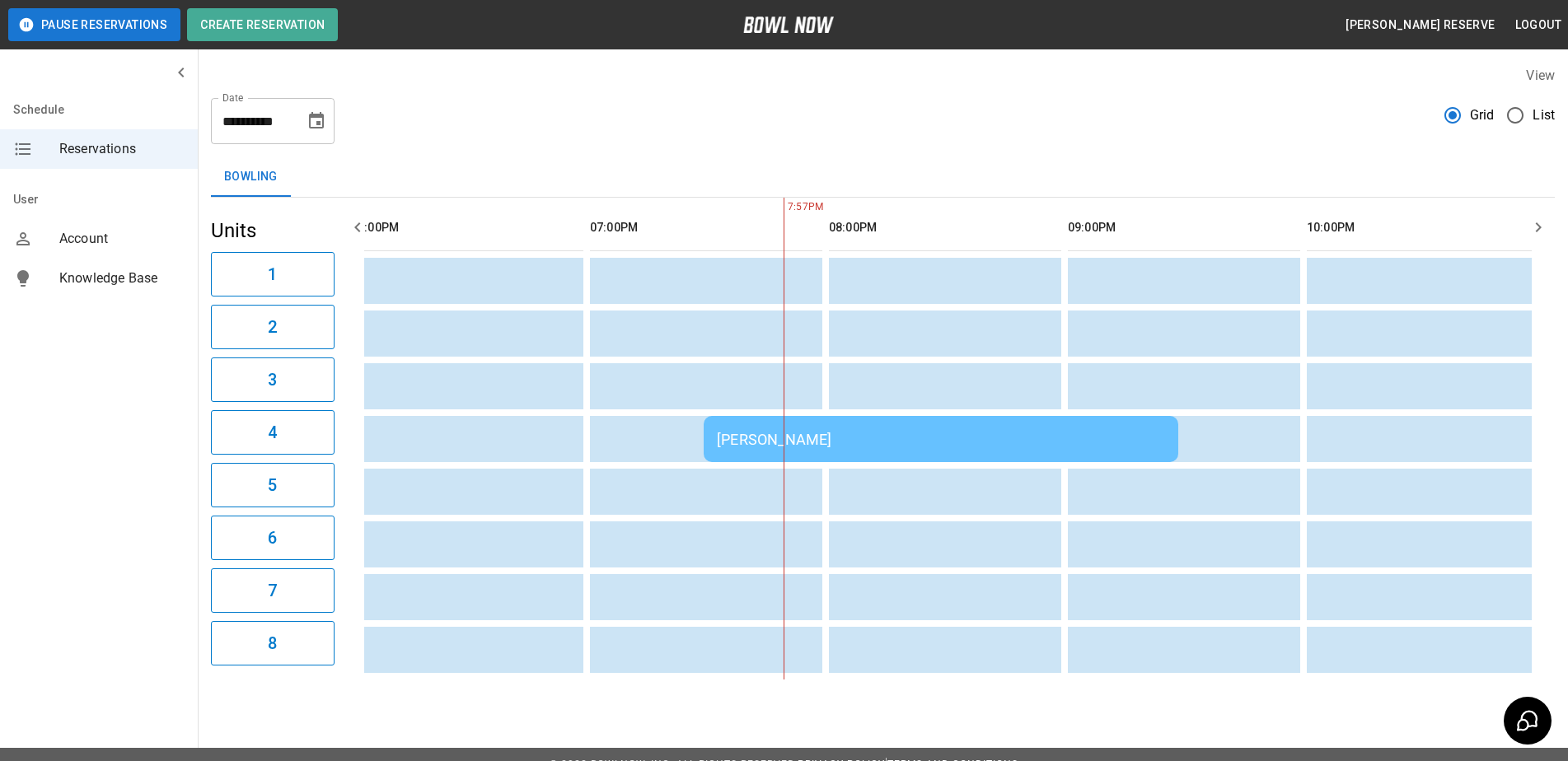
click at [831, 442] on div "[PERSON_NAME]" at bounding box center [941, 440] width 449 height 18
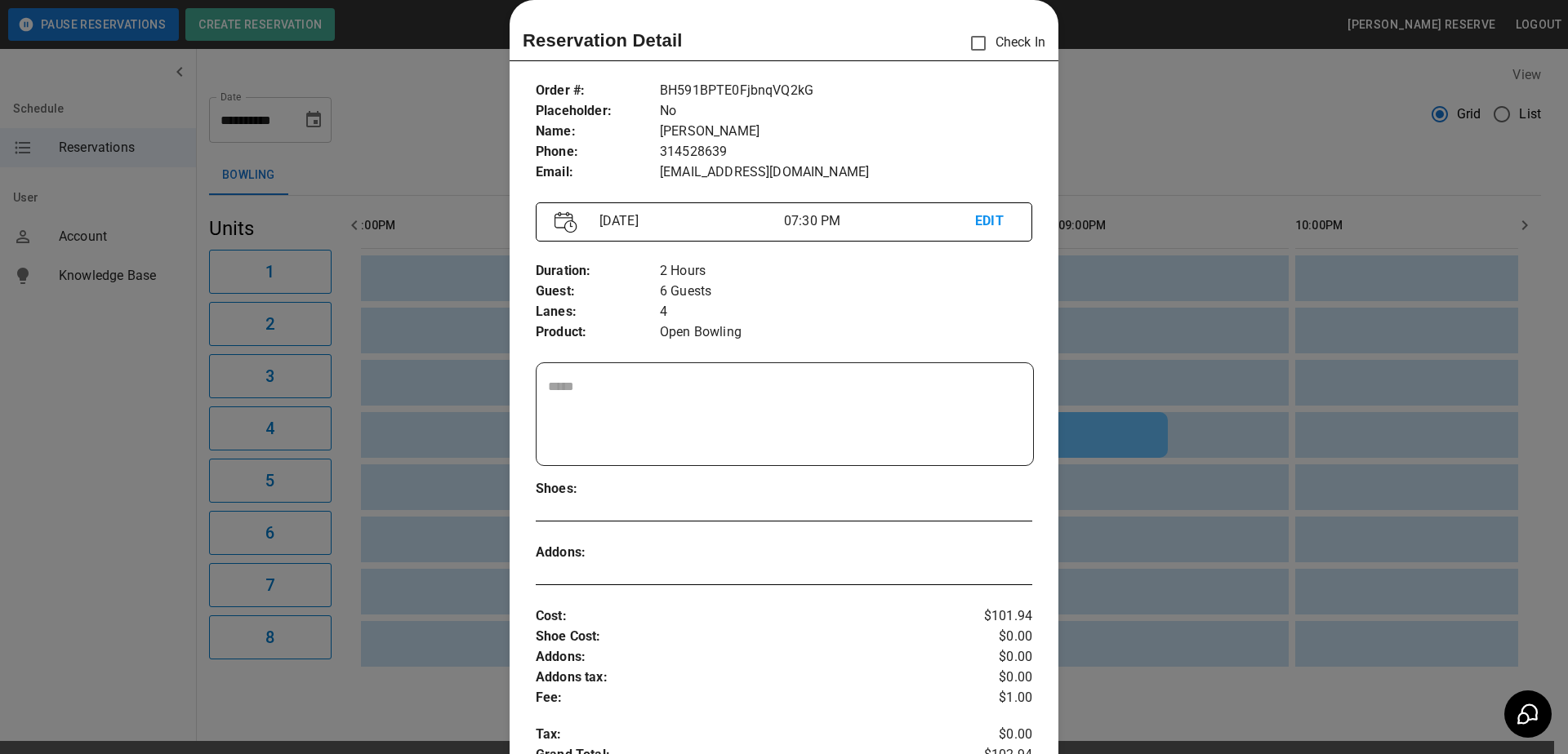
click at [1116, 129] on div at bounding box center [784, 377] width 1568 height 754
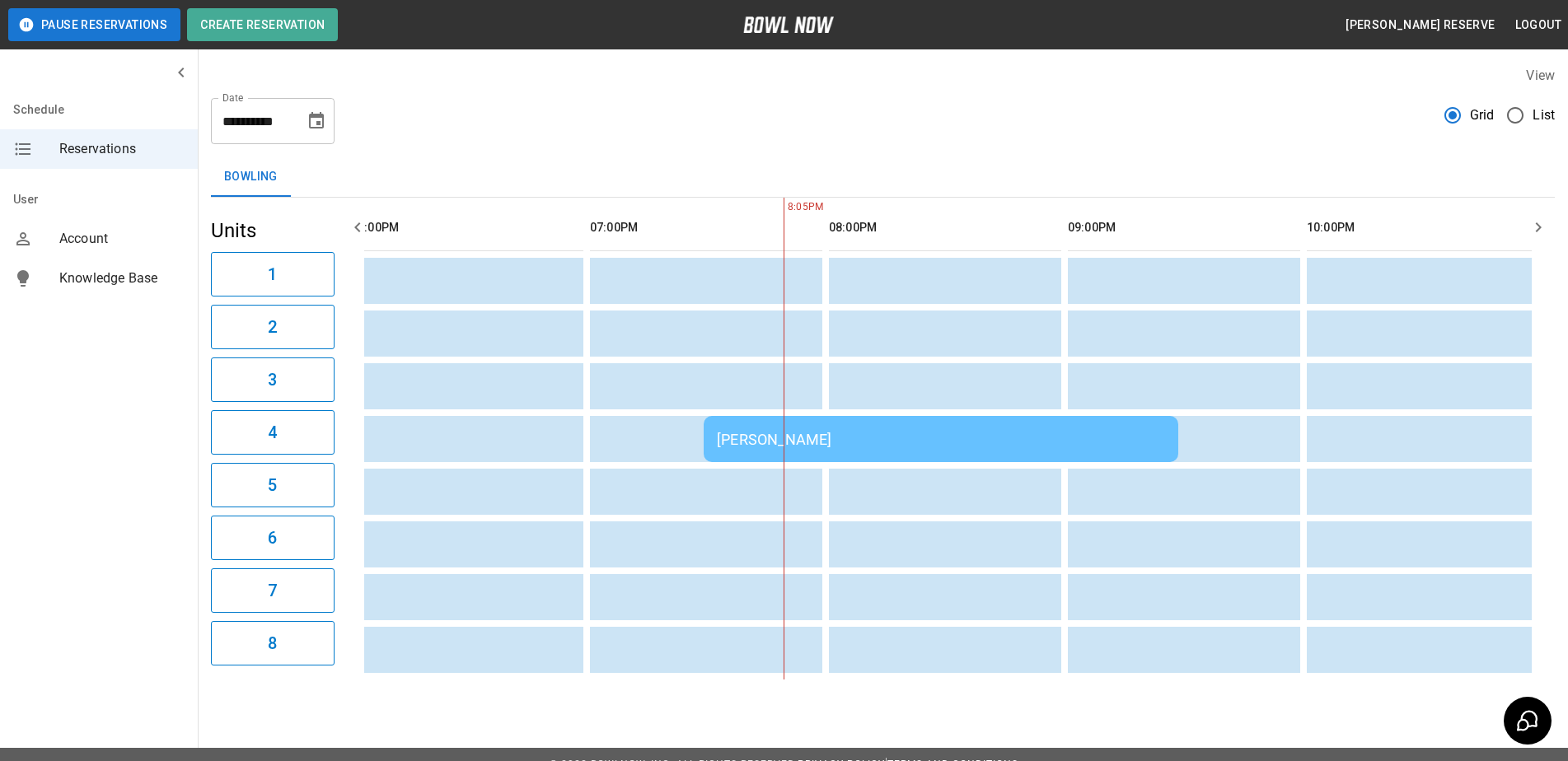
click at [932, 439] on div "[PERSON_NAME]" at bounding box center [941, 440] width 449 height 18
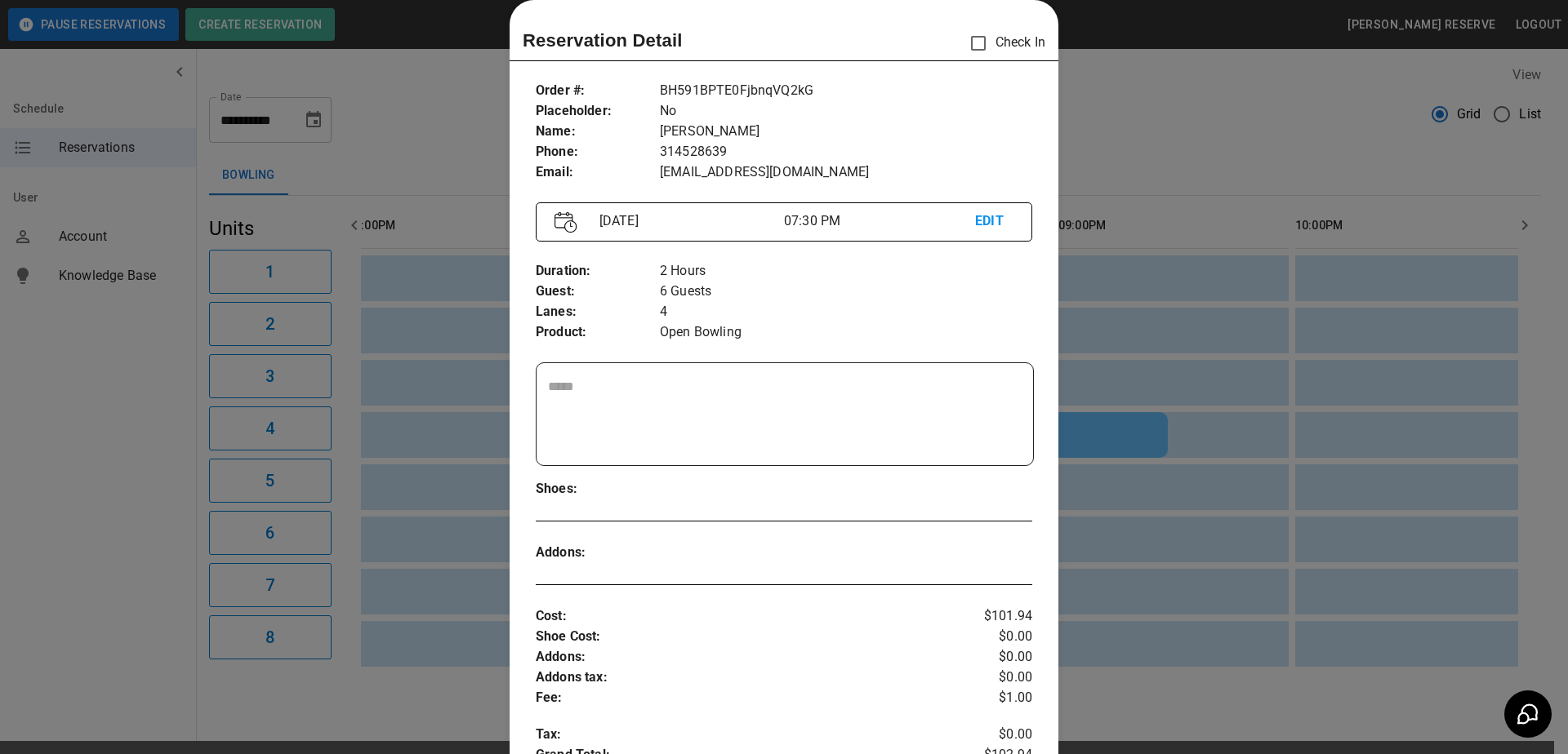
click at [452, 162] on div at bounding box center [784, 377] width 1568 height 754
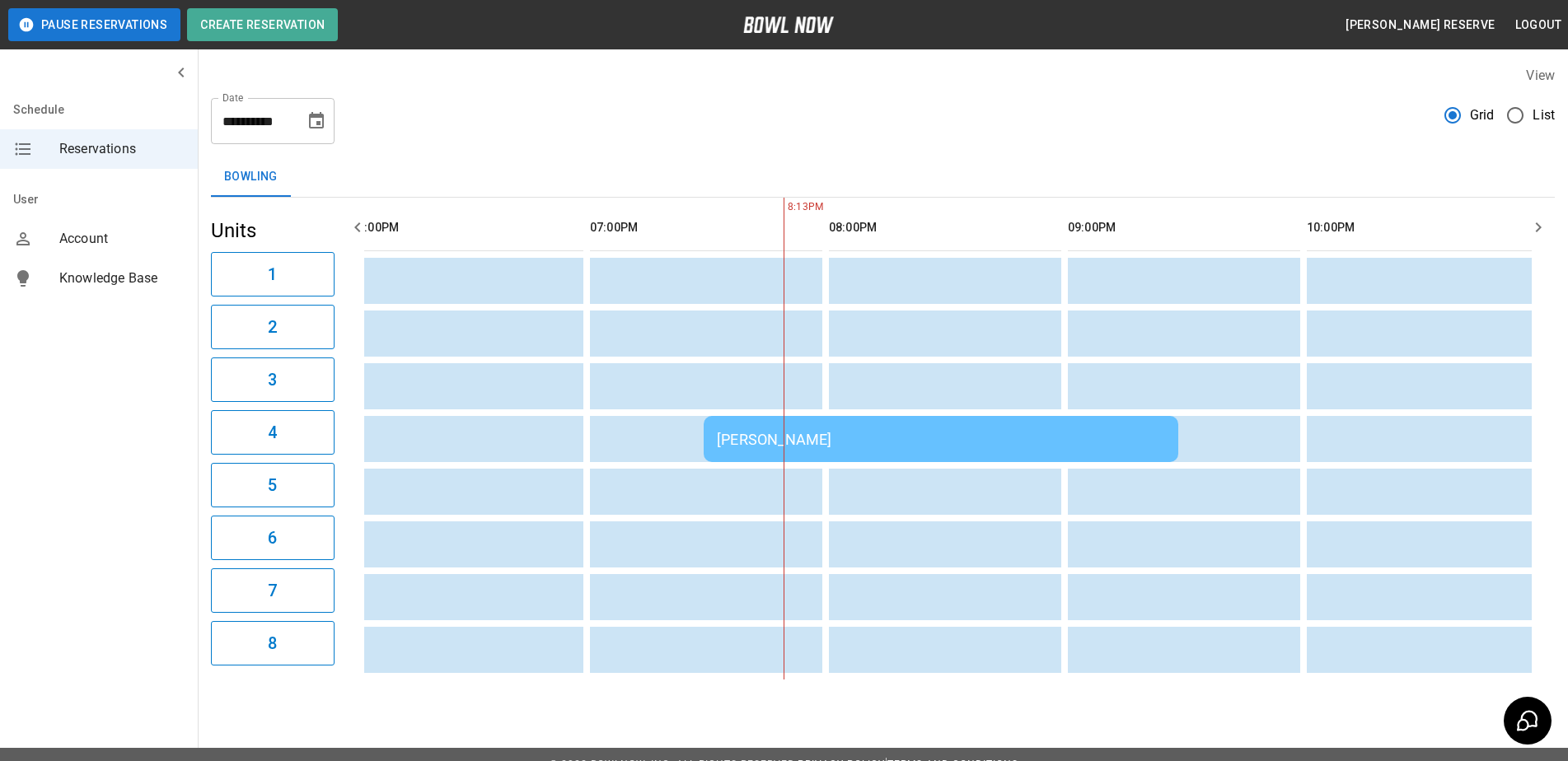
click at [850, 442] on div "[PERSON_NAME]" at bounding box center [941, 440] width 449 height 18
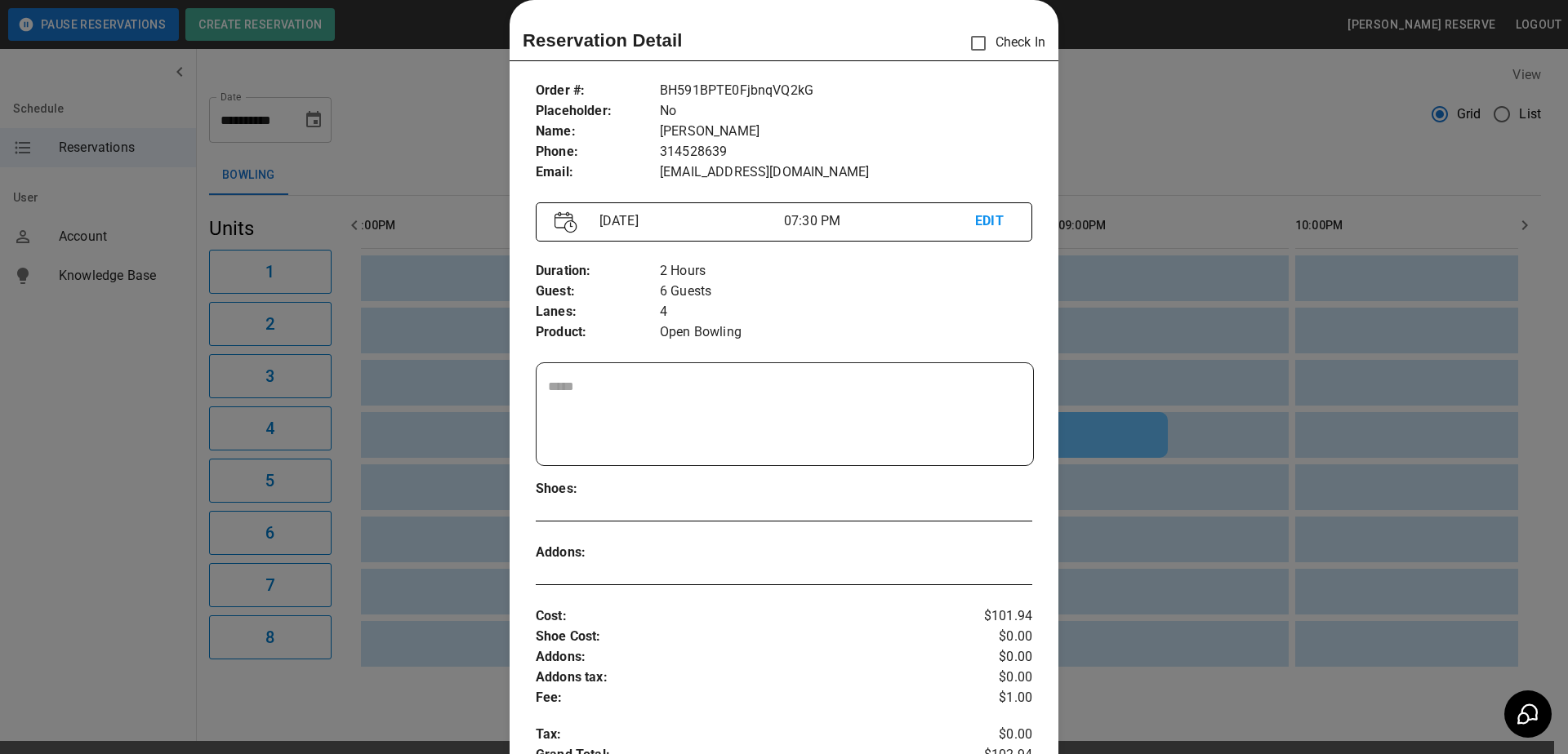
click at [453, 136] on div at bounding box center [784, 377] width 1568 height 754
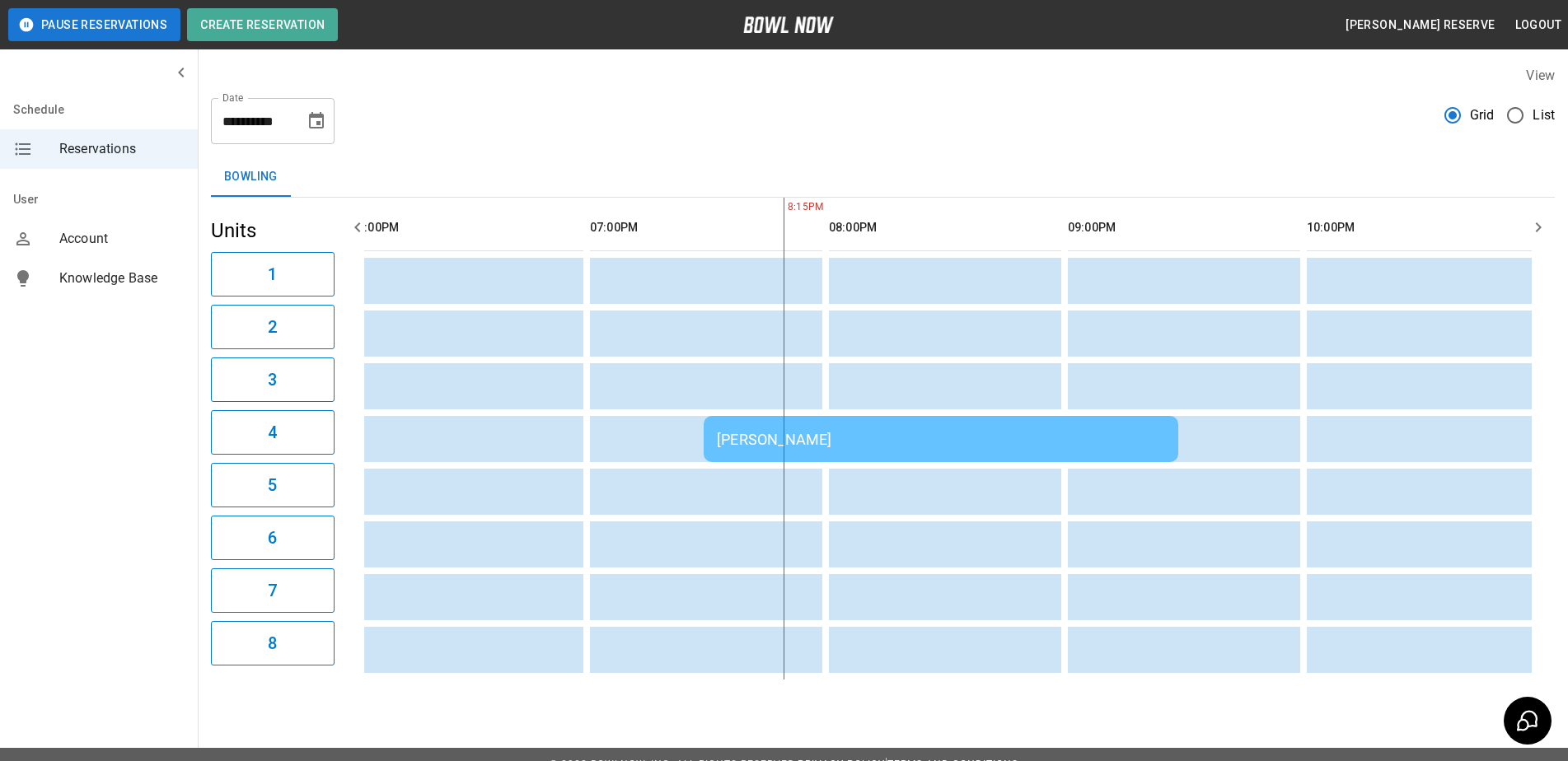
click at [809, 427] on td "[PERSON_NAME]" at bounding box center [941, 439] width 474 height 46
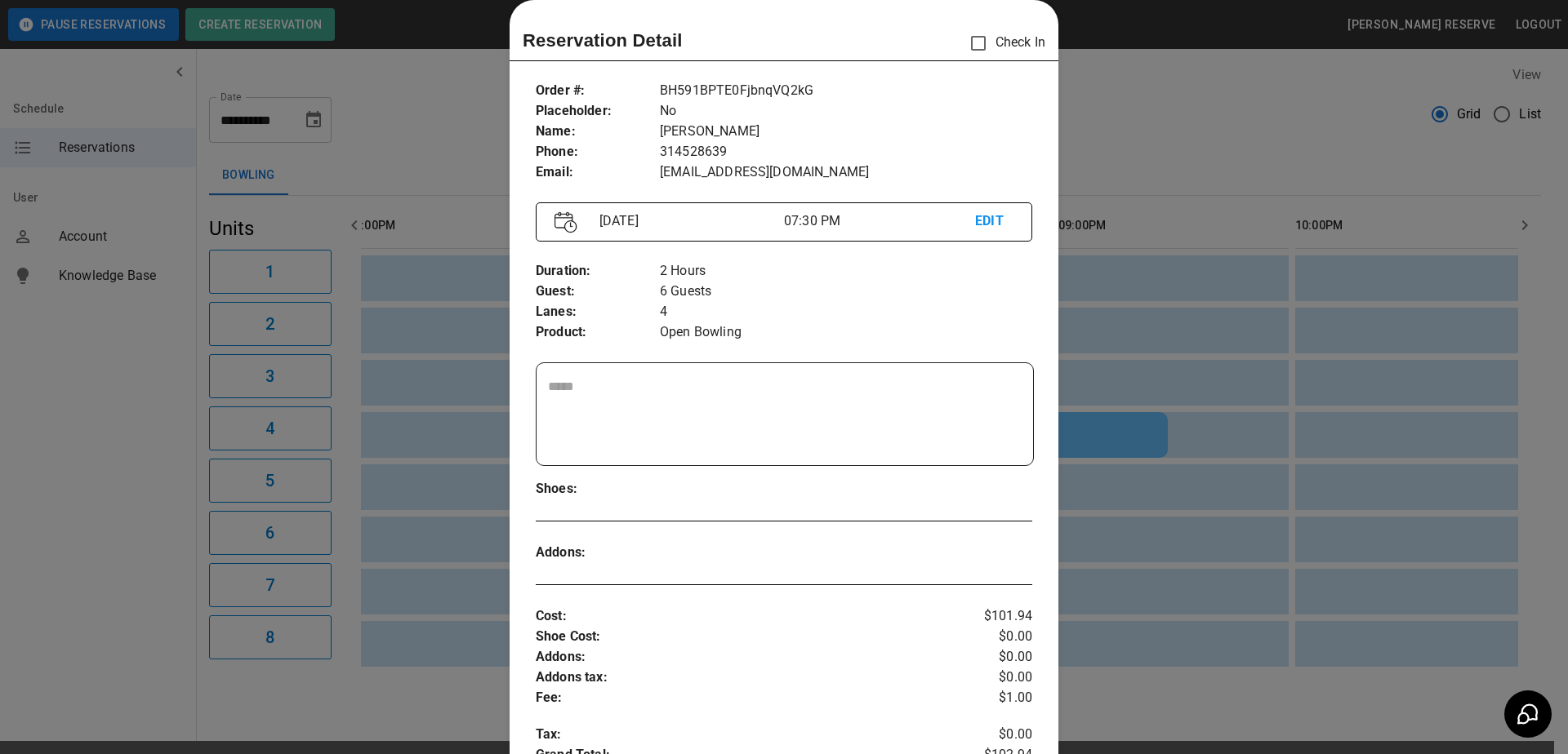
click at [428, 130] on div at bounding box center [784, 377] width 1568 height 754
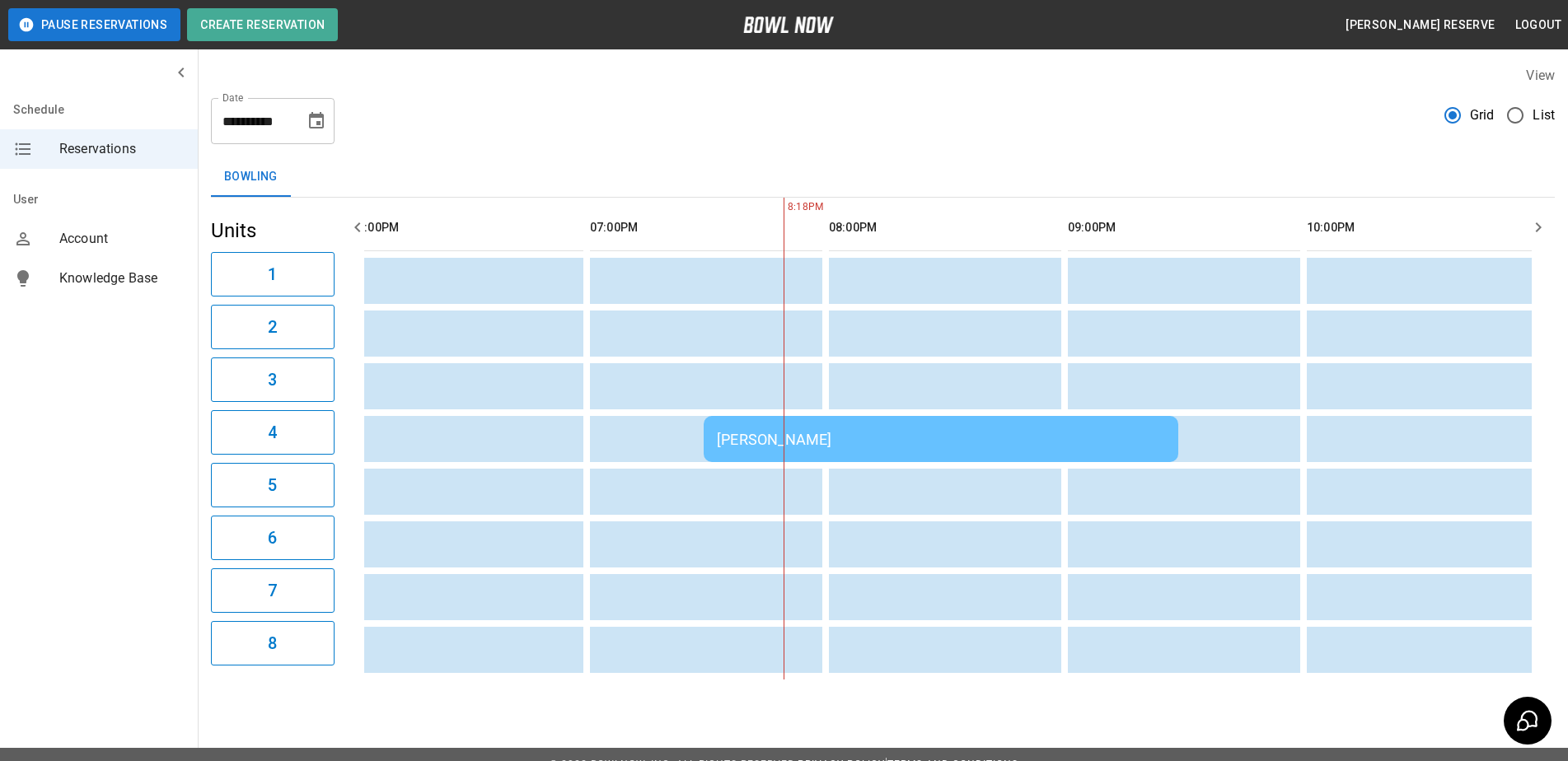
click at [849, 449] on td "[PERSON_NAME]" at bounding box center [941, 439] width 474 height 46
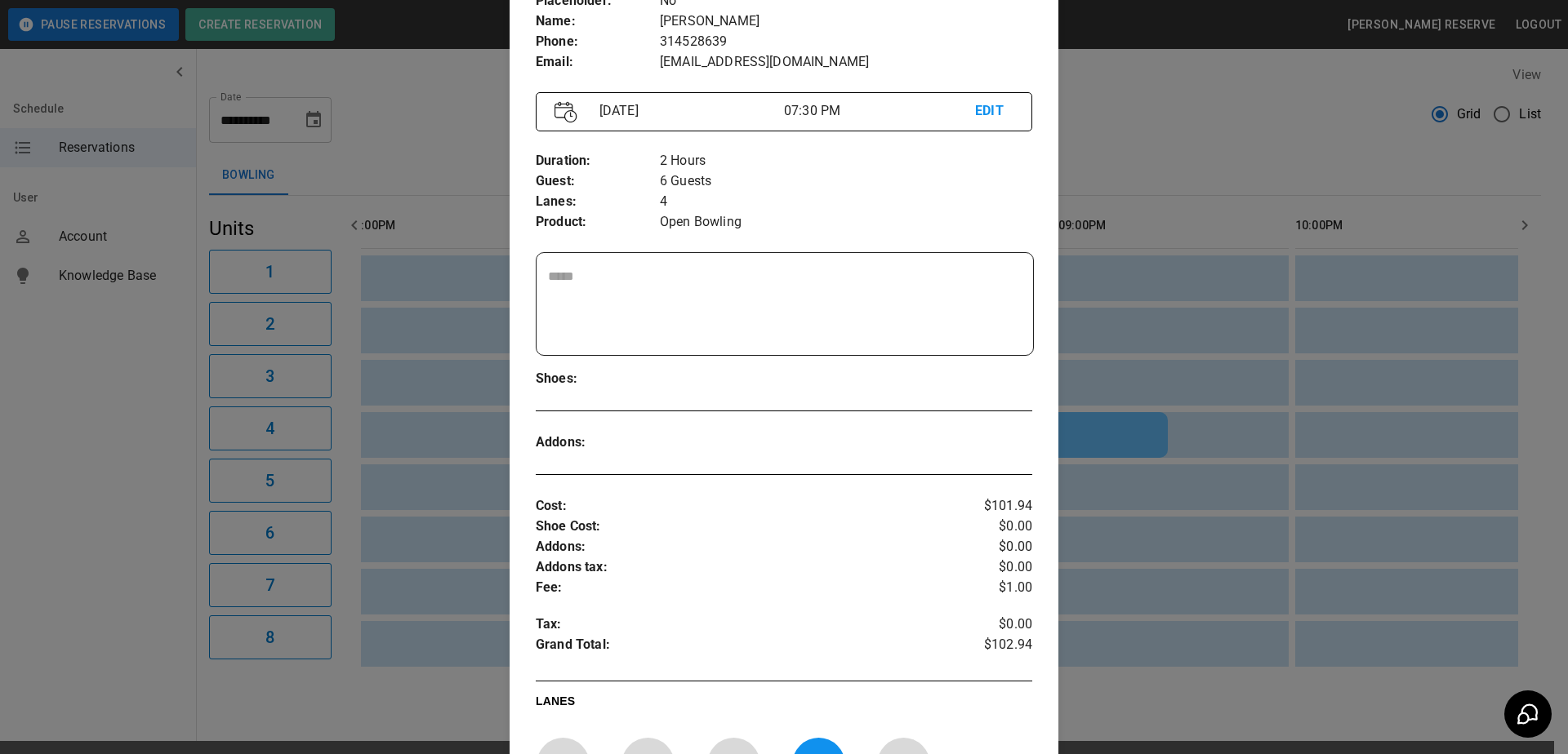
scroll to position [137, 0]
